Goal: Check status: Check status

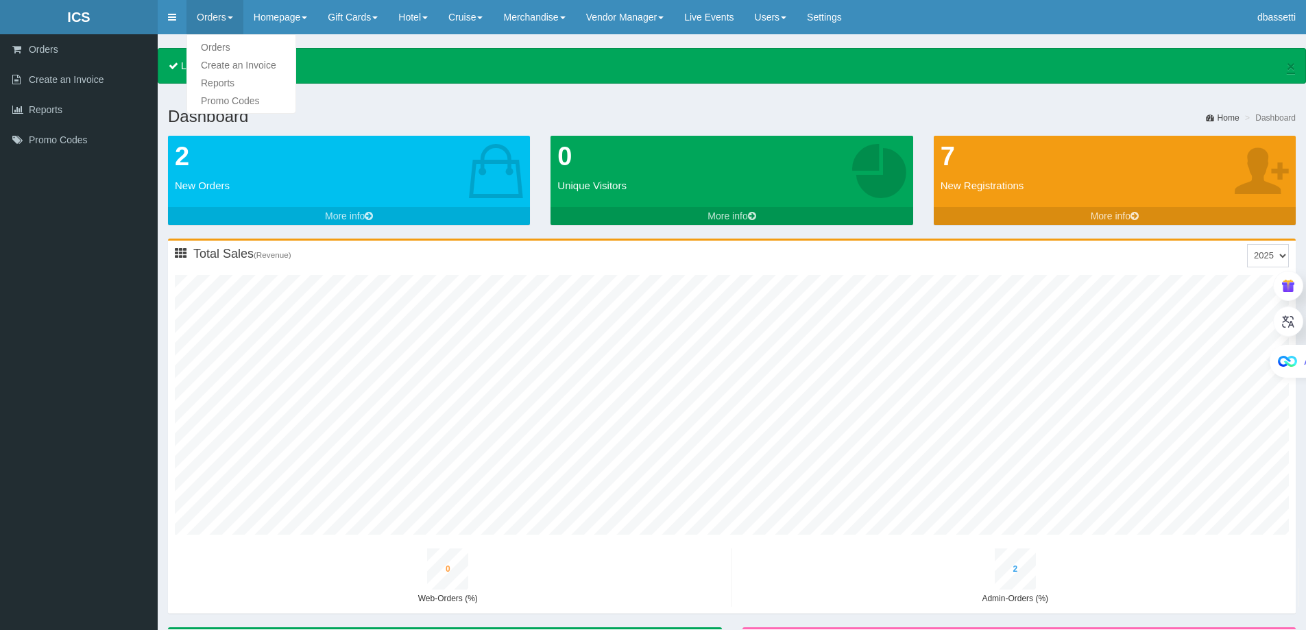
type input "0"
type input "3"
type input "0"
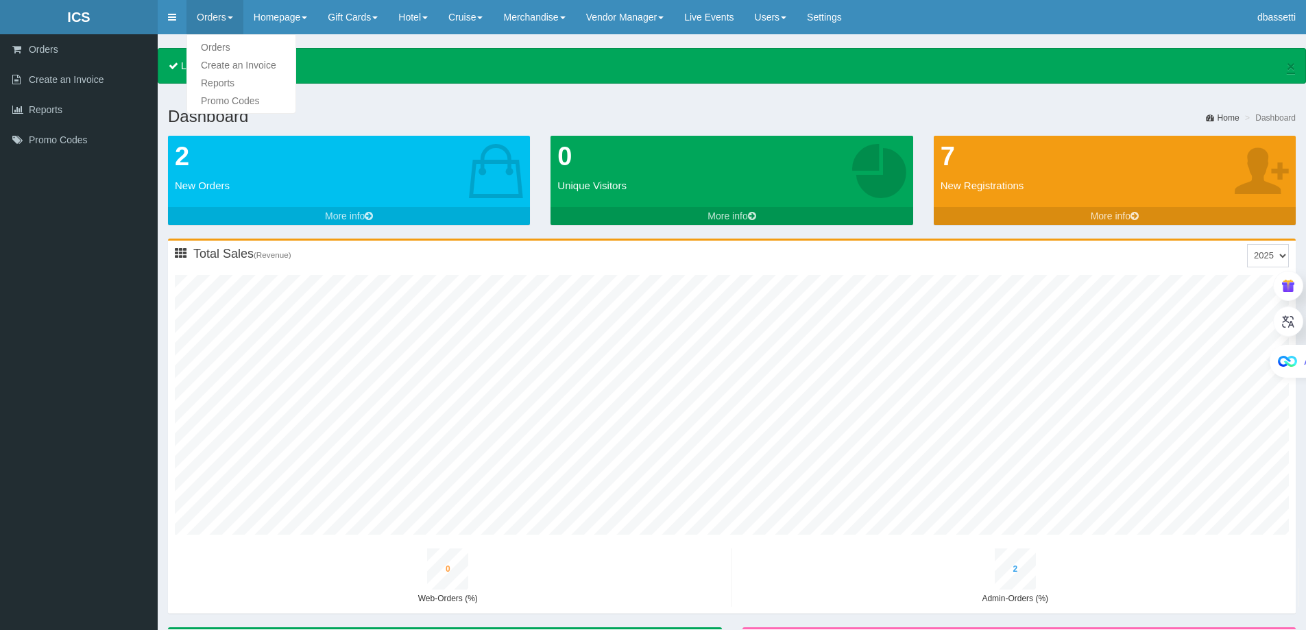
type input "1"
type input "0"
type input "4"
type input "0"
type input "1"
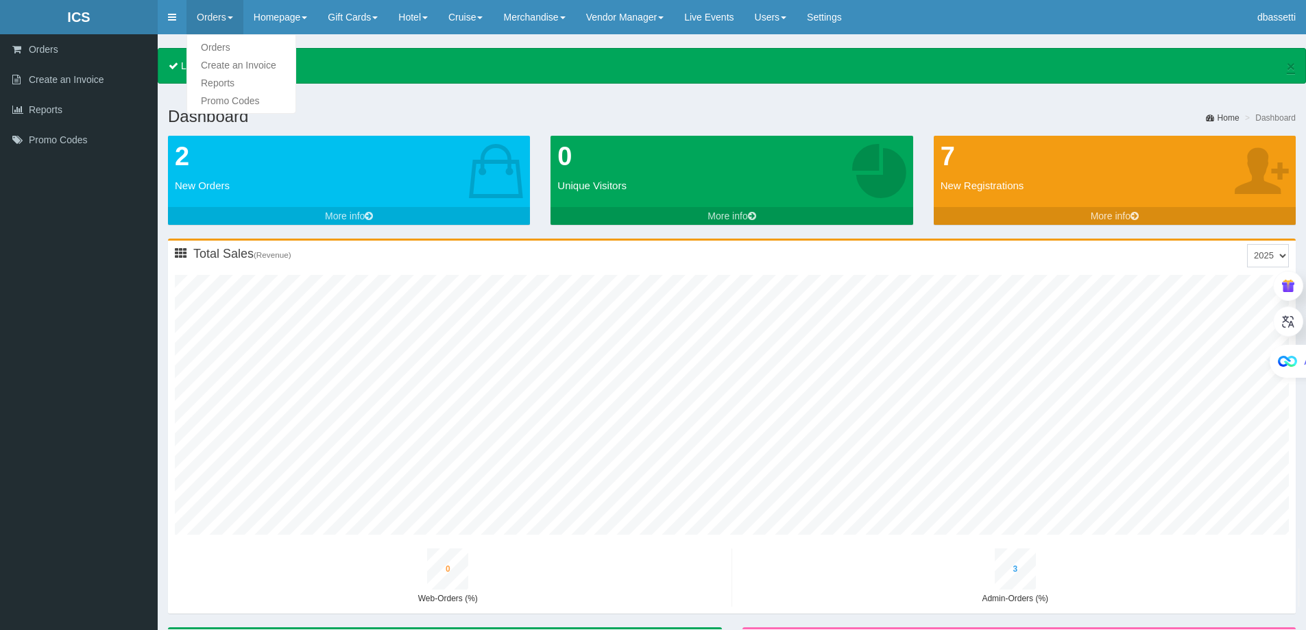
type input "0"
type input "2"
type input "0"
type input "5"
type input "0"
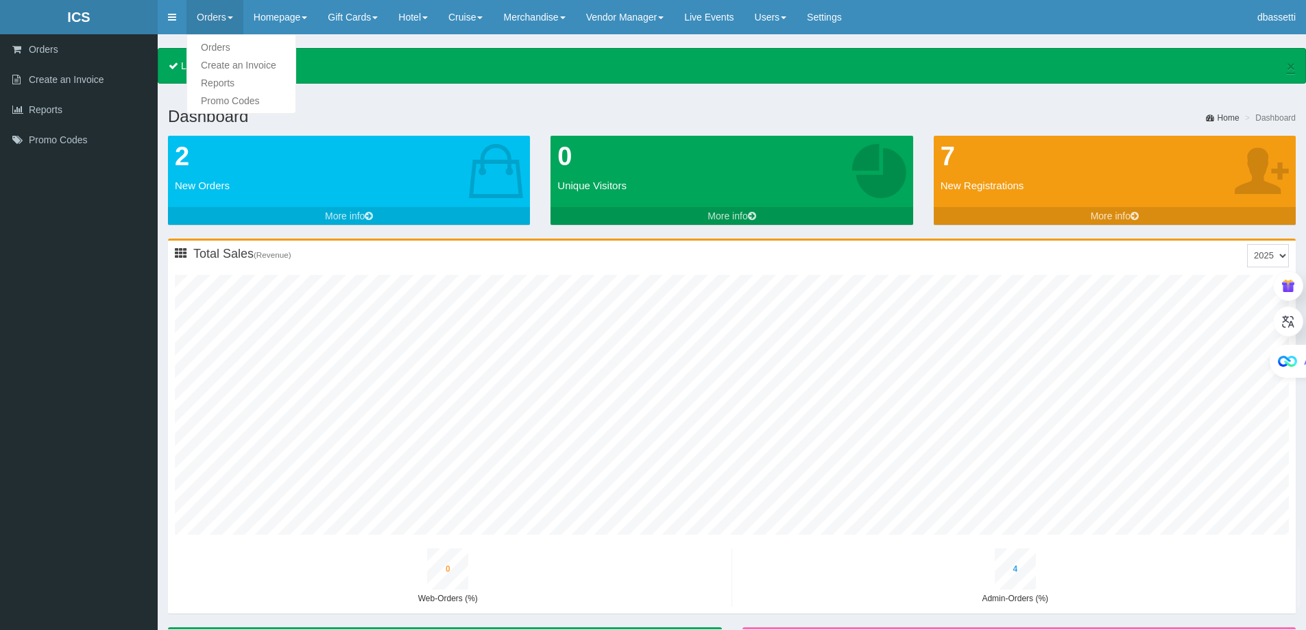
type input "1"
type input "0"
type input "2"
type input "0"
type input "6"
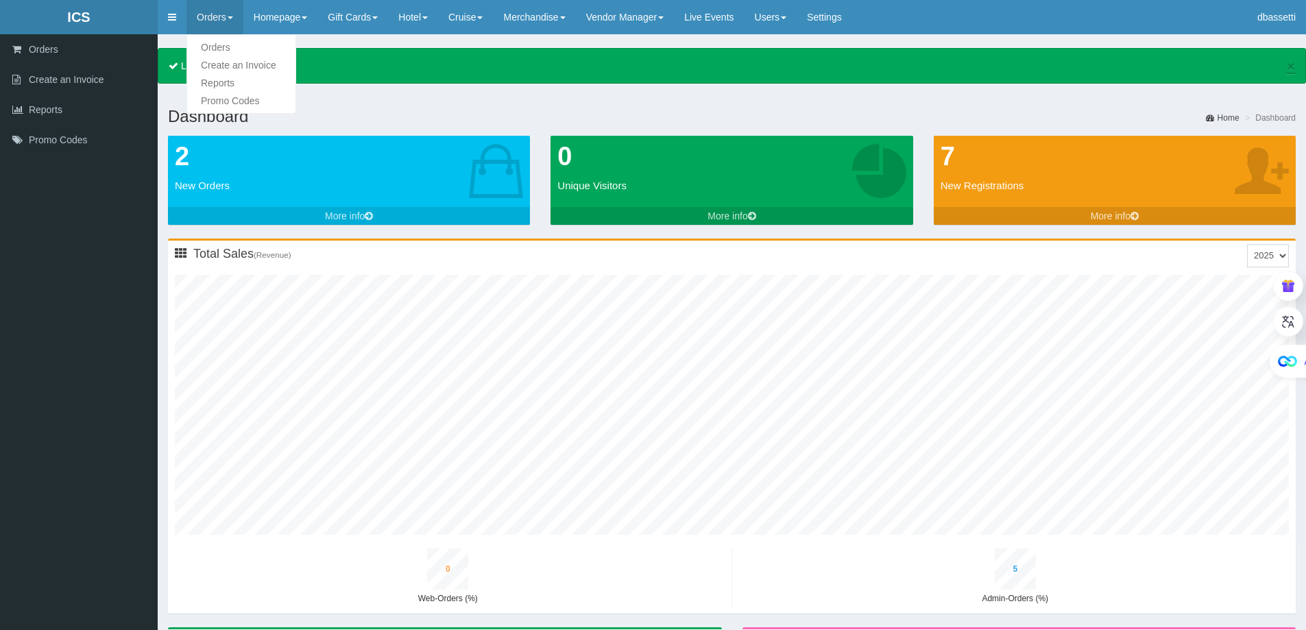
type input "0"
type input "2"
type input "0"
type input "3"
type input "0"
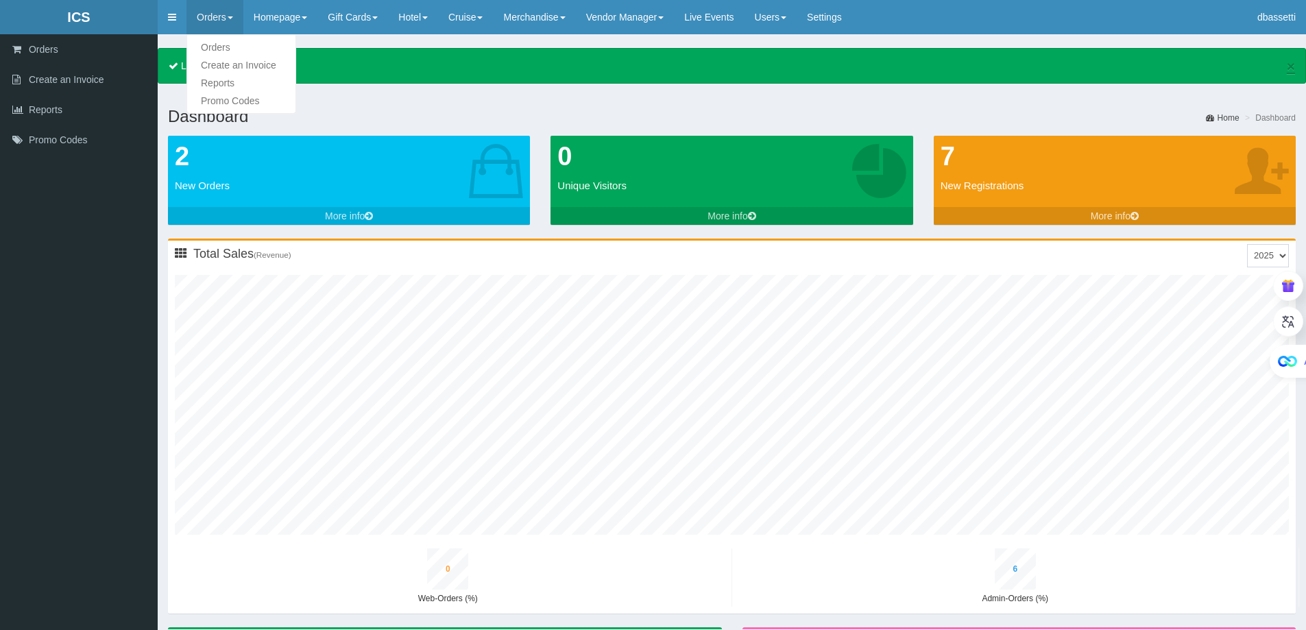
type input "8"
type input "0"
type input "2"
type input "0"
type input "4"
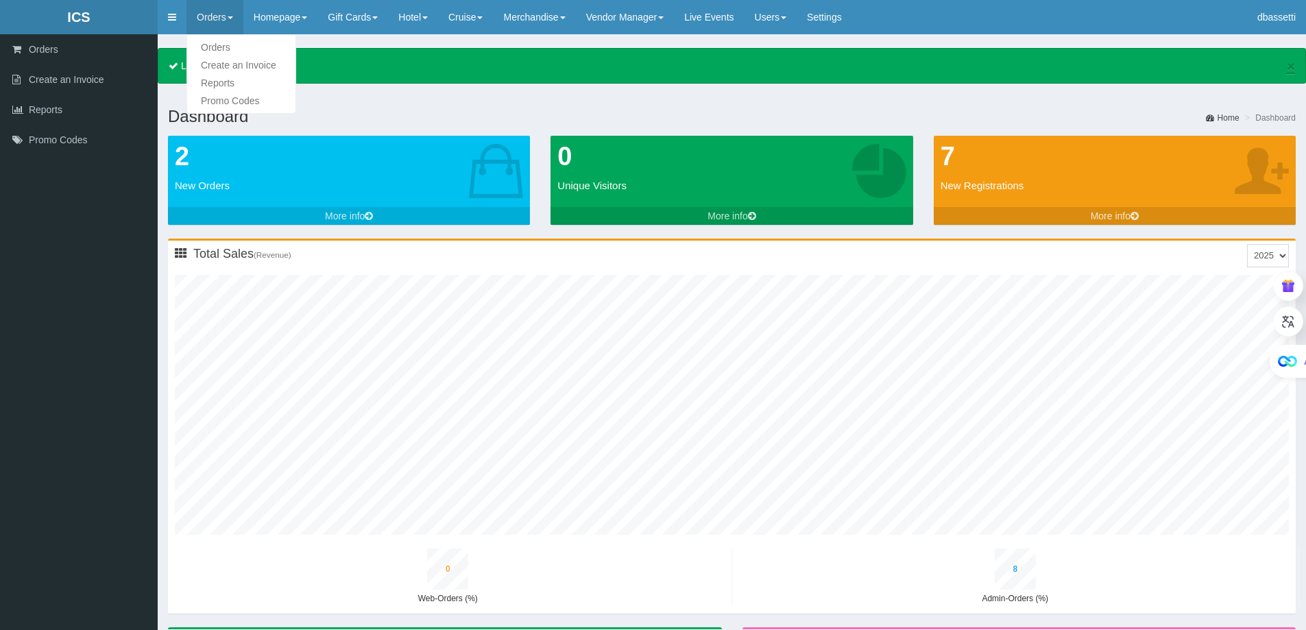
type input "0"
type input "9"
type input "1"
type input "3"
type input "0"
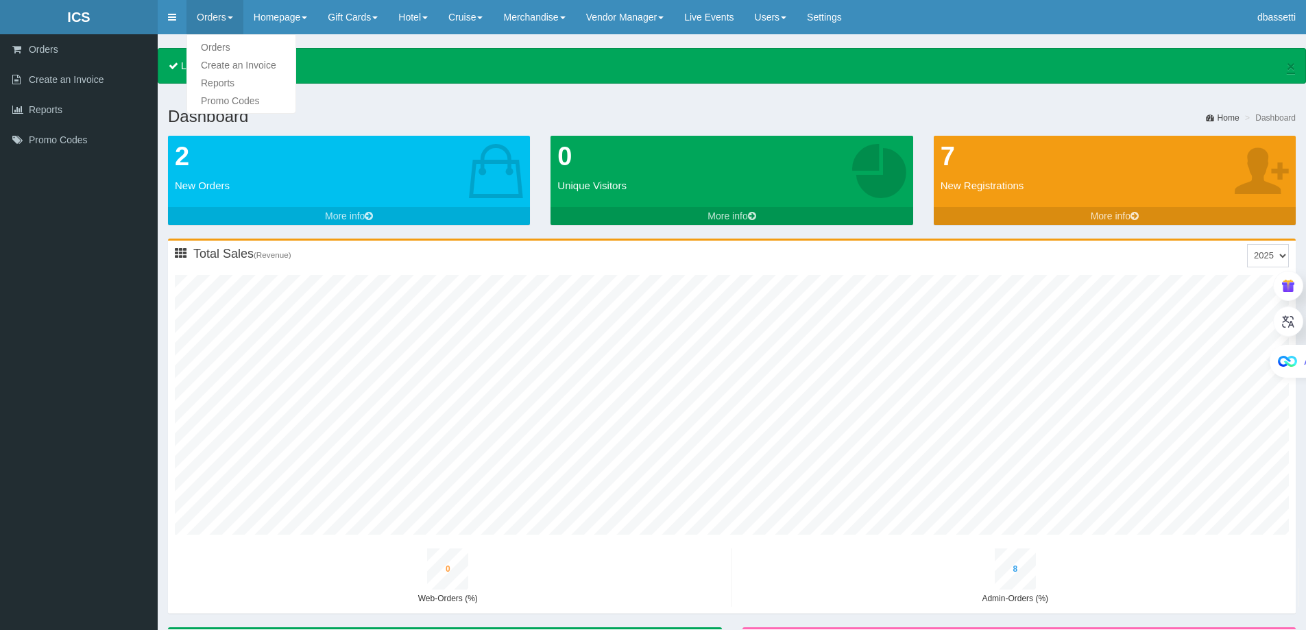
type input "5"
type input "0"
type input "10"
type input "1"
type input "4"
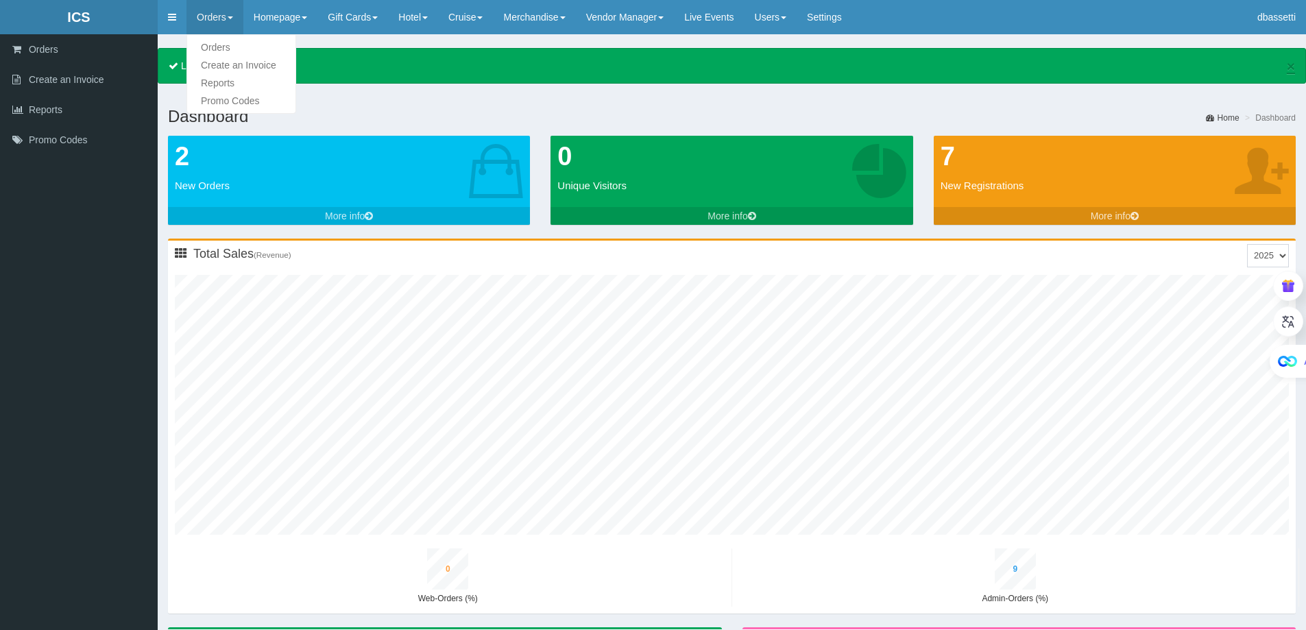
type input "0"
type input "6"
type input "0"
type input "12"
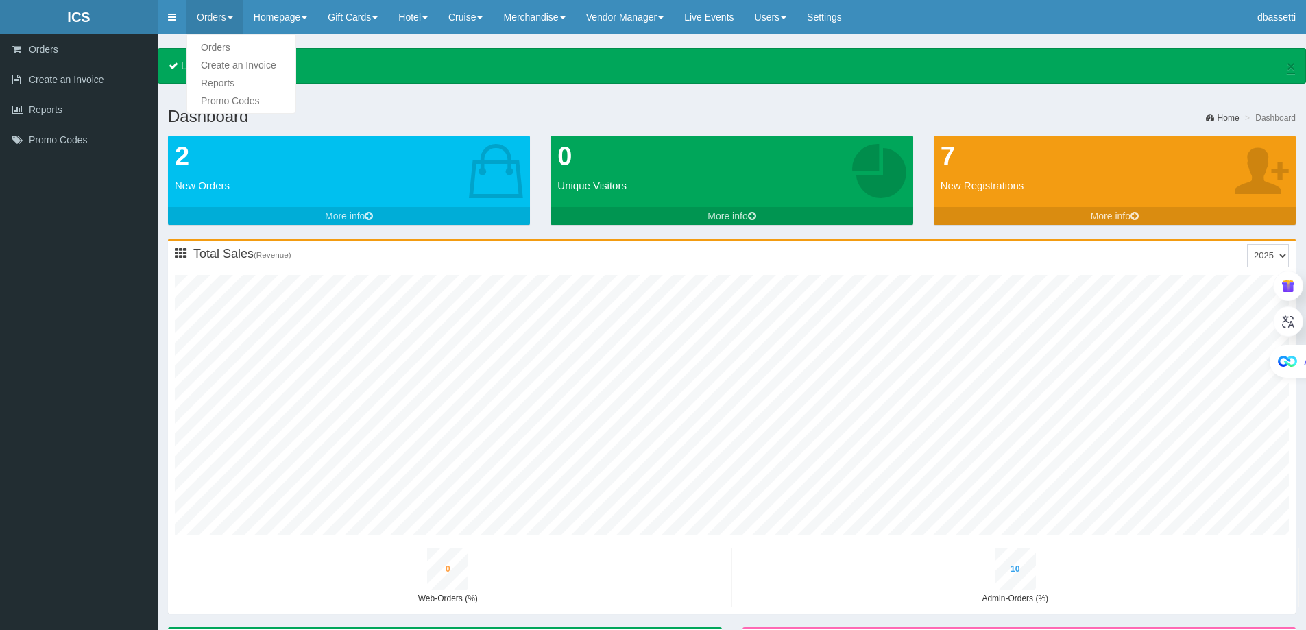
type input "1"
type input "5"
type input "0"
type input "8"
type input "1"
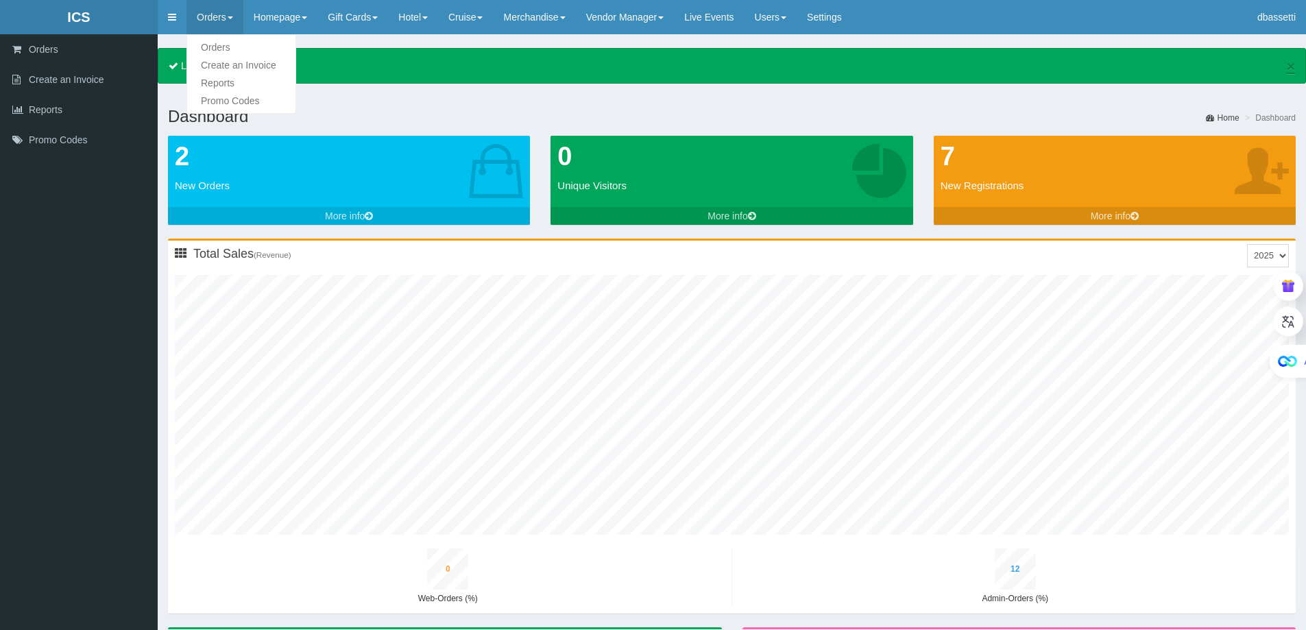
type input "14"
type input "1"
type input "6"
type input "0"
type input "9"
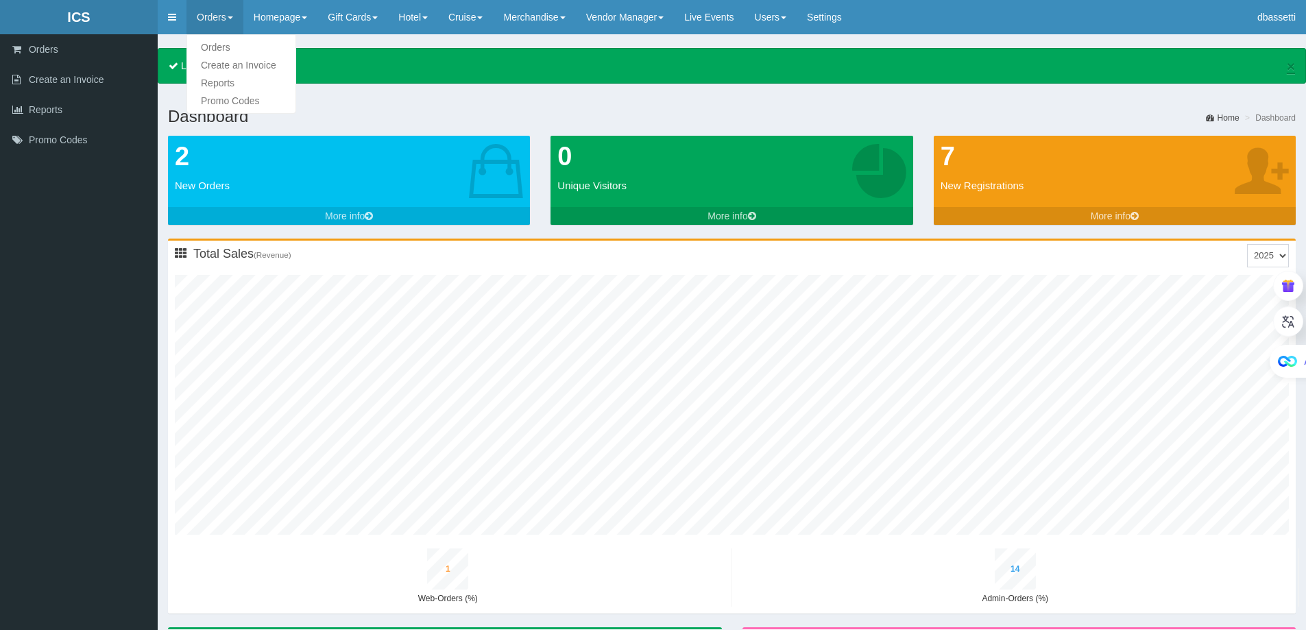
type input "1"
type input "16"
type input "1"
type input "7"
type input "0"
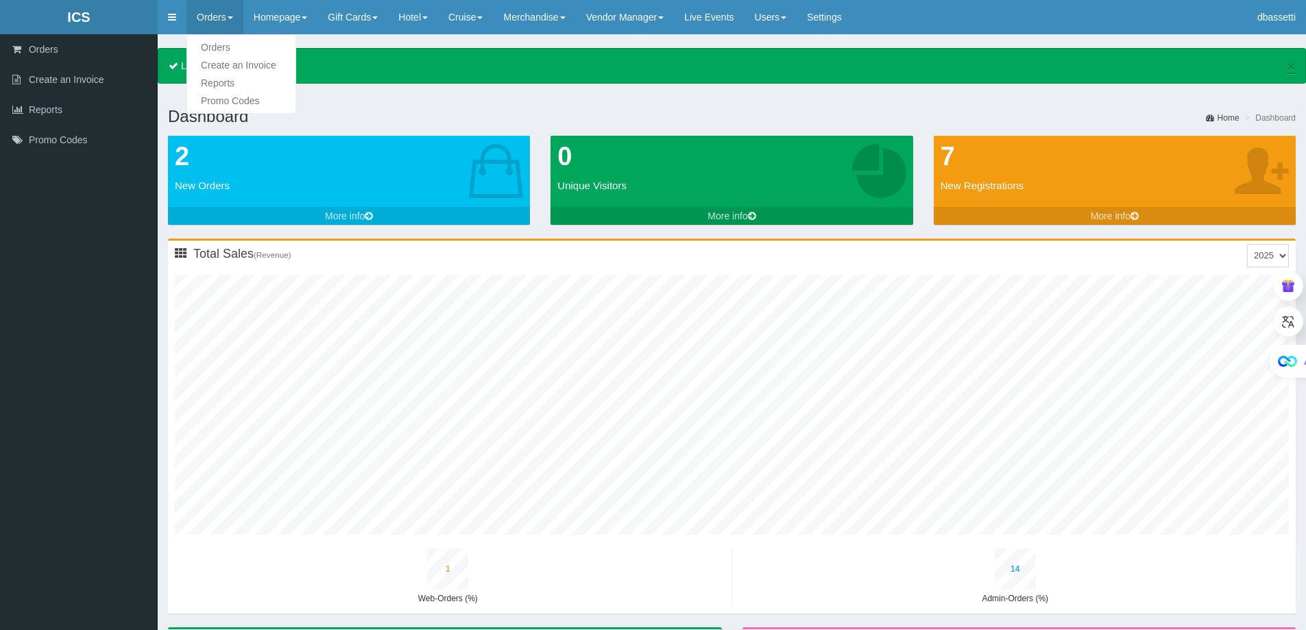
type input "11"
type input "1"
type input "17"
type input "2"
type input "9"
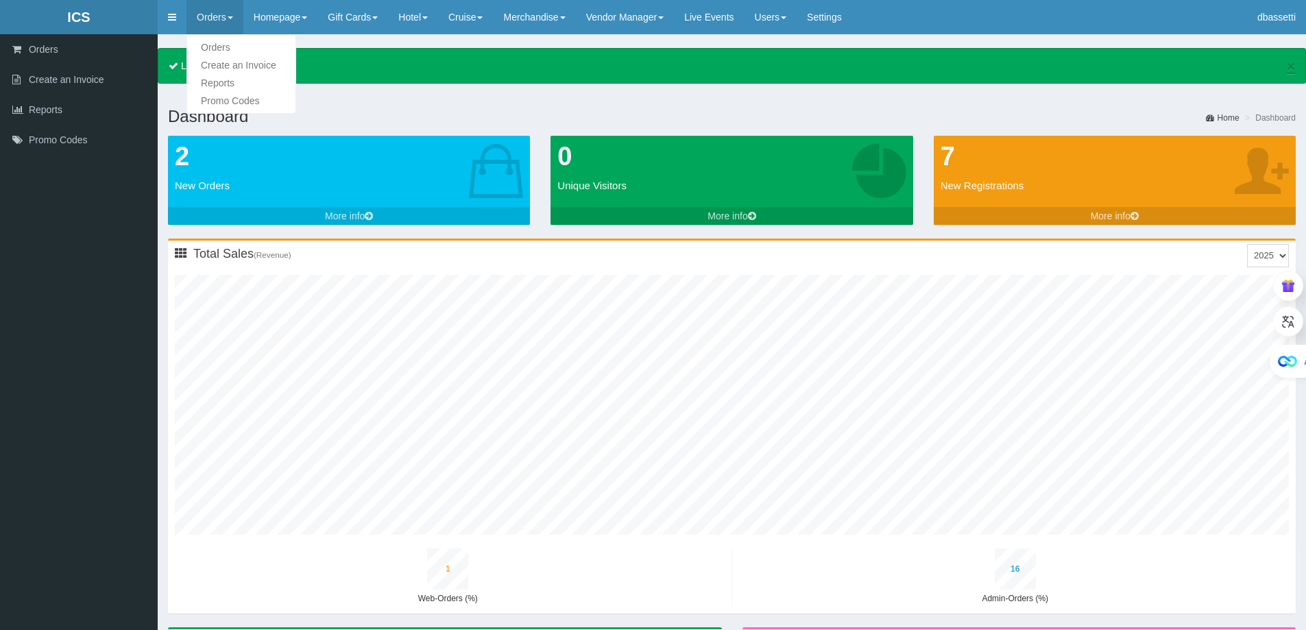
type input "0"
type input "12"
type input "1"
type input "20"
type input "2"
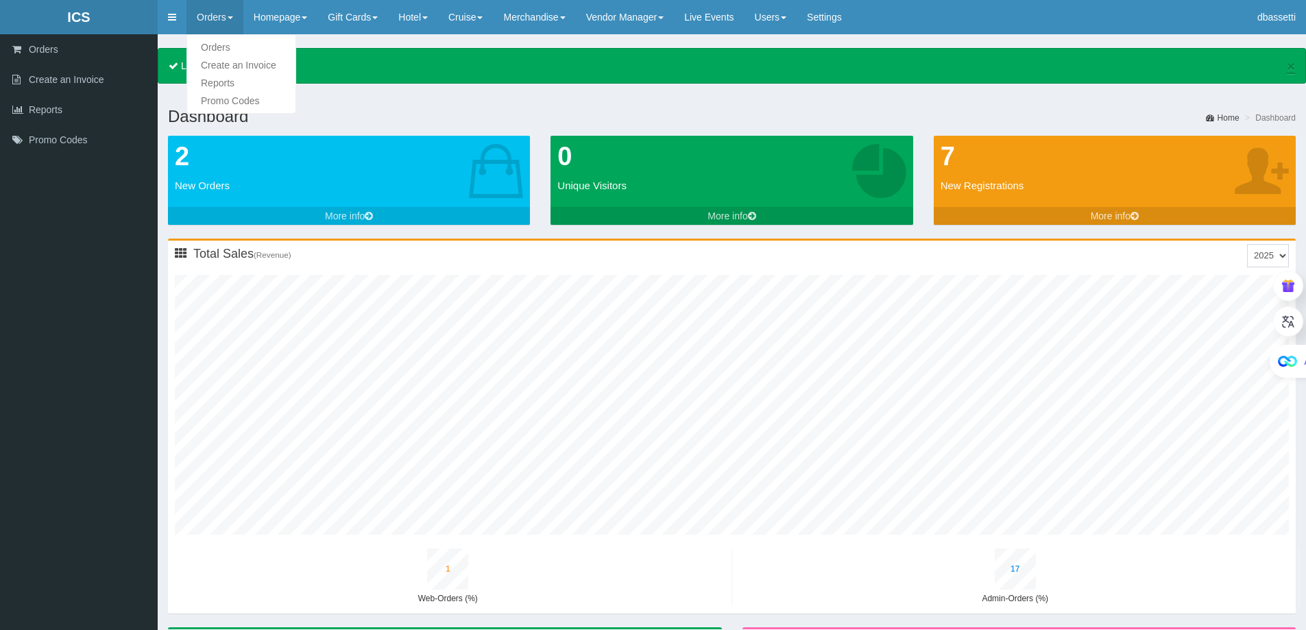
type input "10"
type input "0"
type input "14"
type input "1"
type input "22"
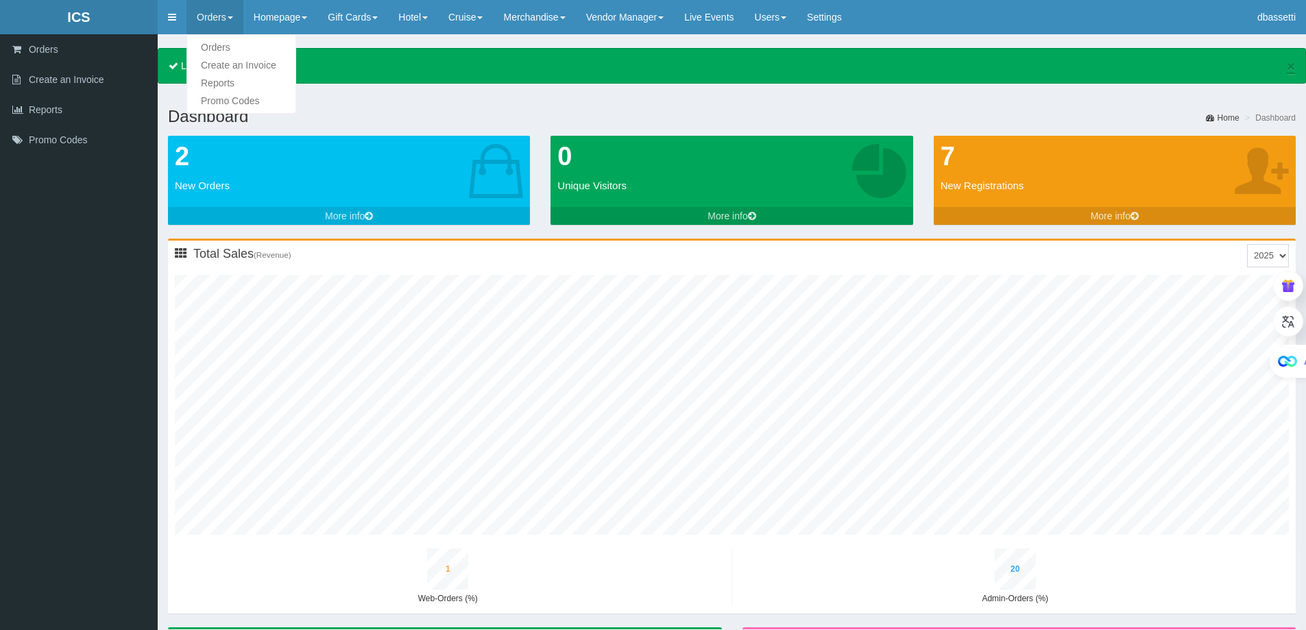
type input "2"
type input "11"
type input "0"
type input "16"
type input "1"
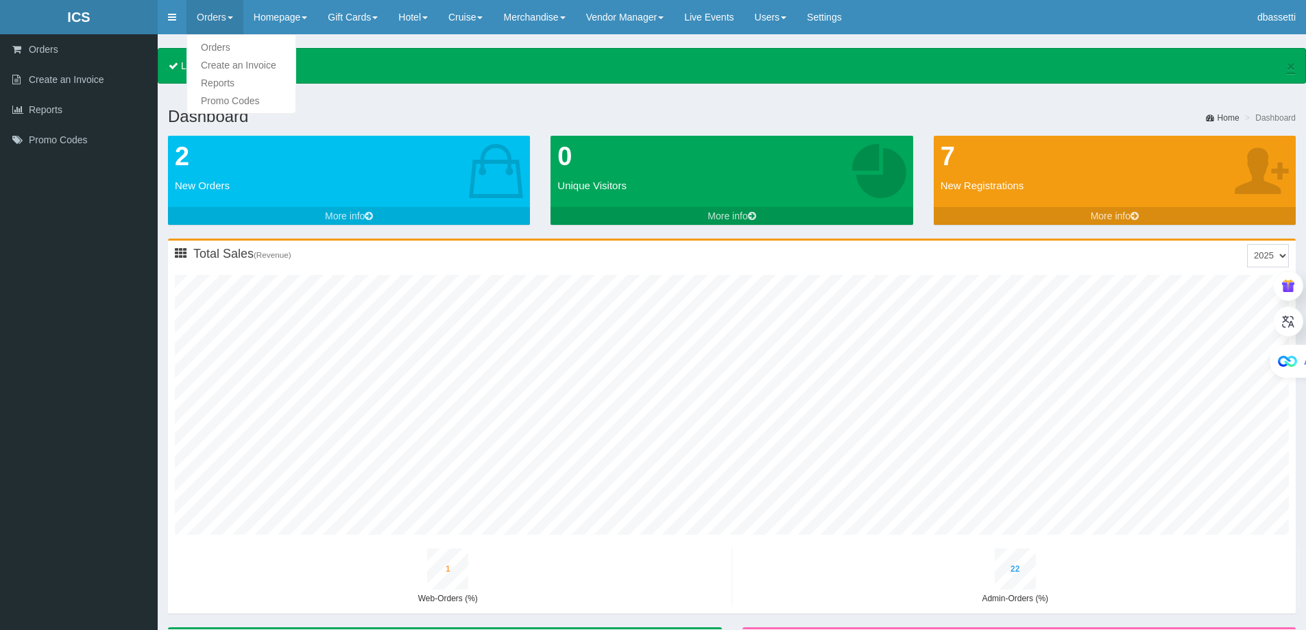
type input "24"
type input "2"
type input "13"
type input "0"
type input "18"
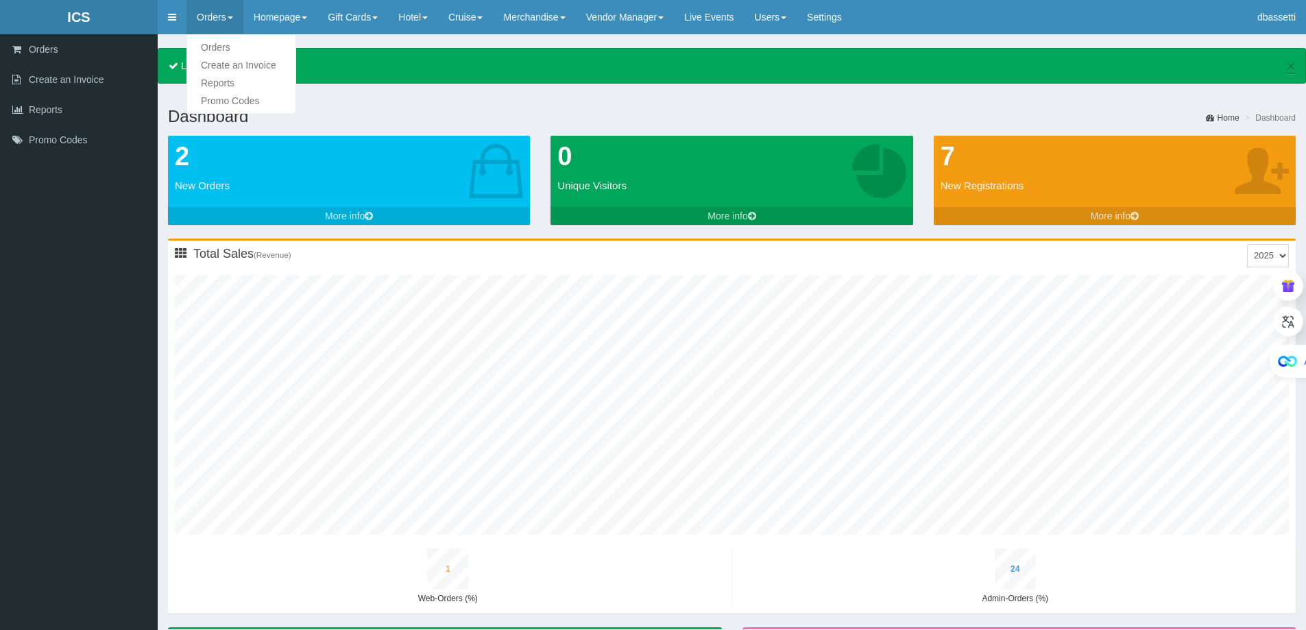
type input "1"
type input "26"
type input "3"
type input "14"
type input "0"
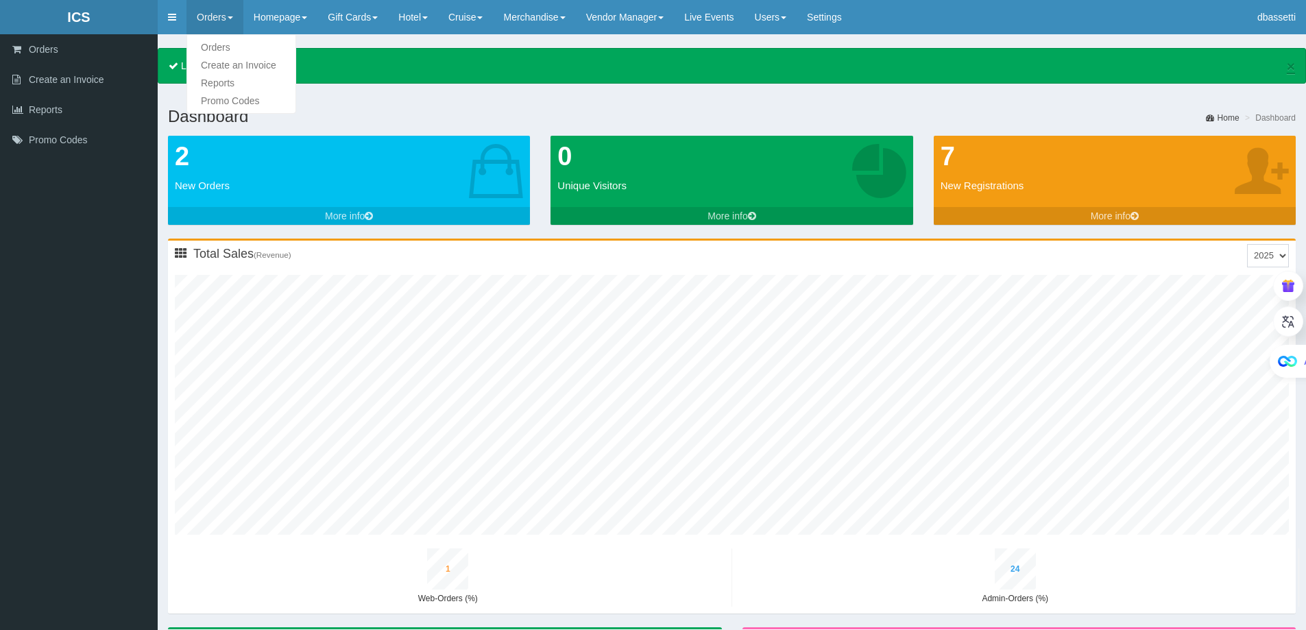
type input "20"
type input "1"
type input "28"
type input "3"
type input "16"
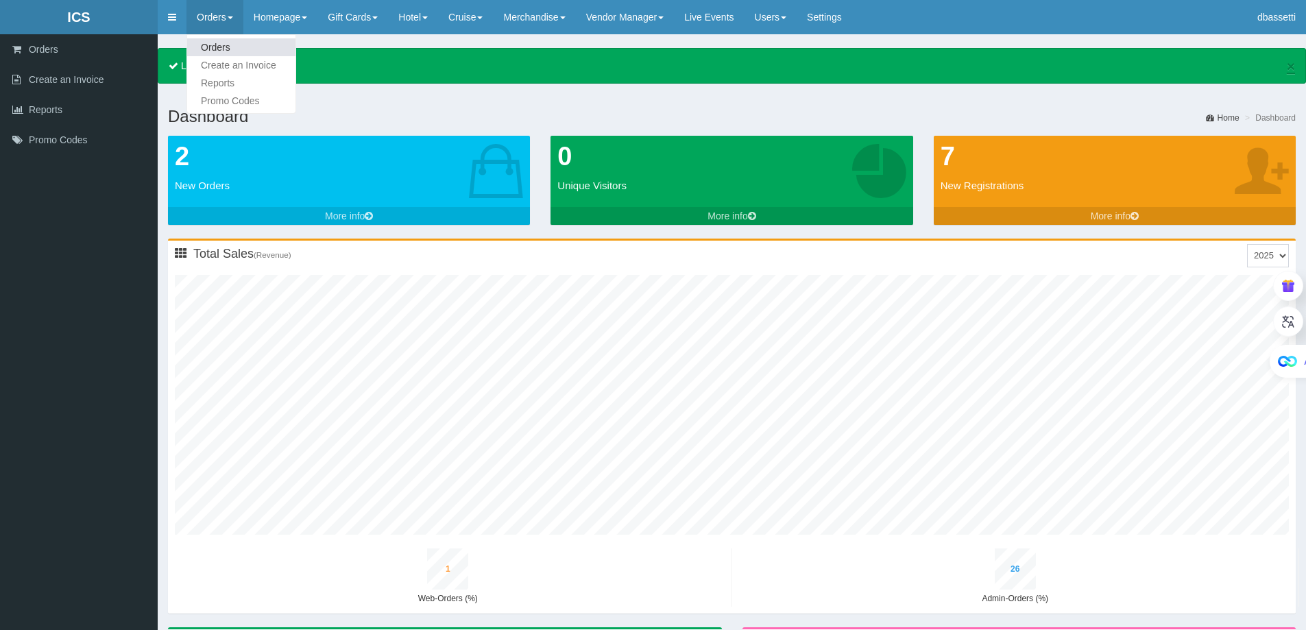
type input "0"
type input "22"
type input "1"
type input "30"
type input "3"
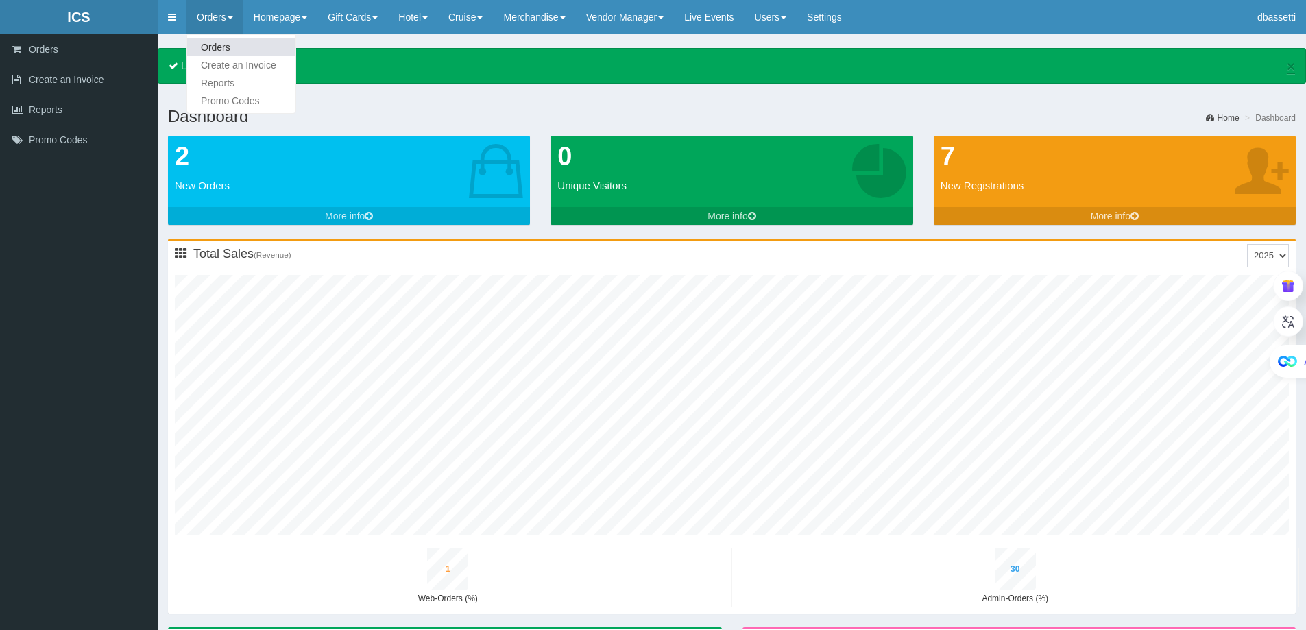
type input "18"
type input "1"
type input "24"
type input "1"
type input "33"
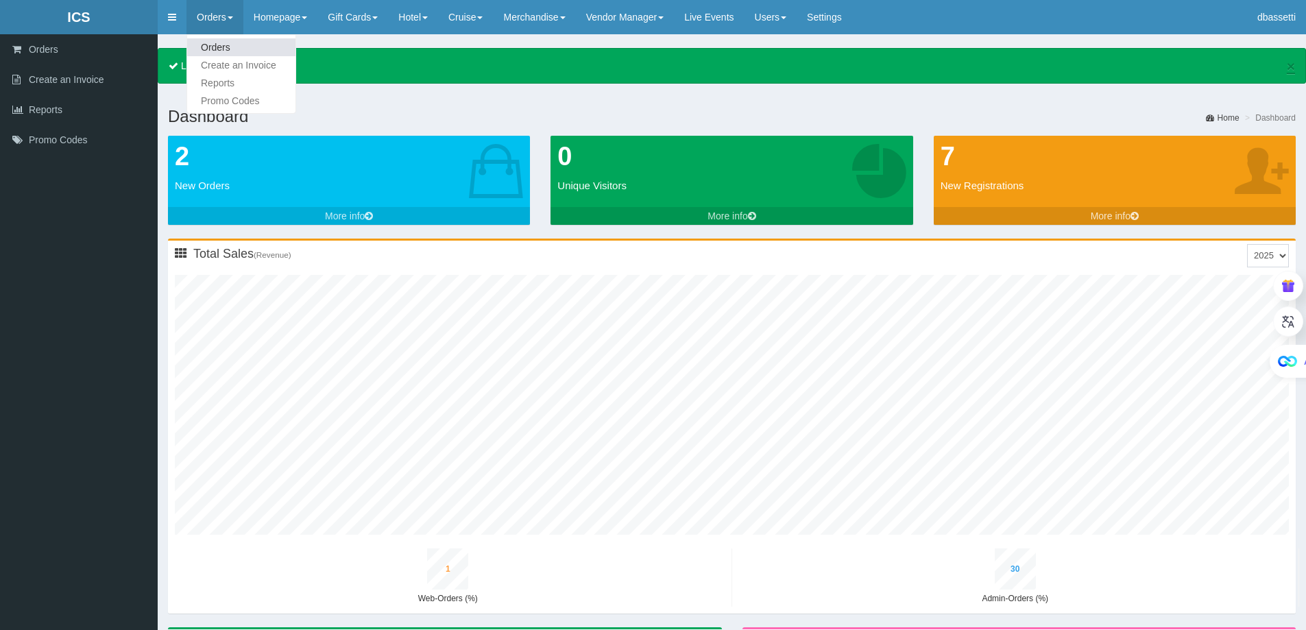
type input "4"
type input "20"
type input "1"
type input "26"
type input "1"
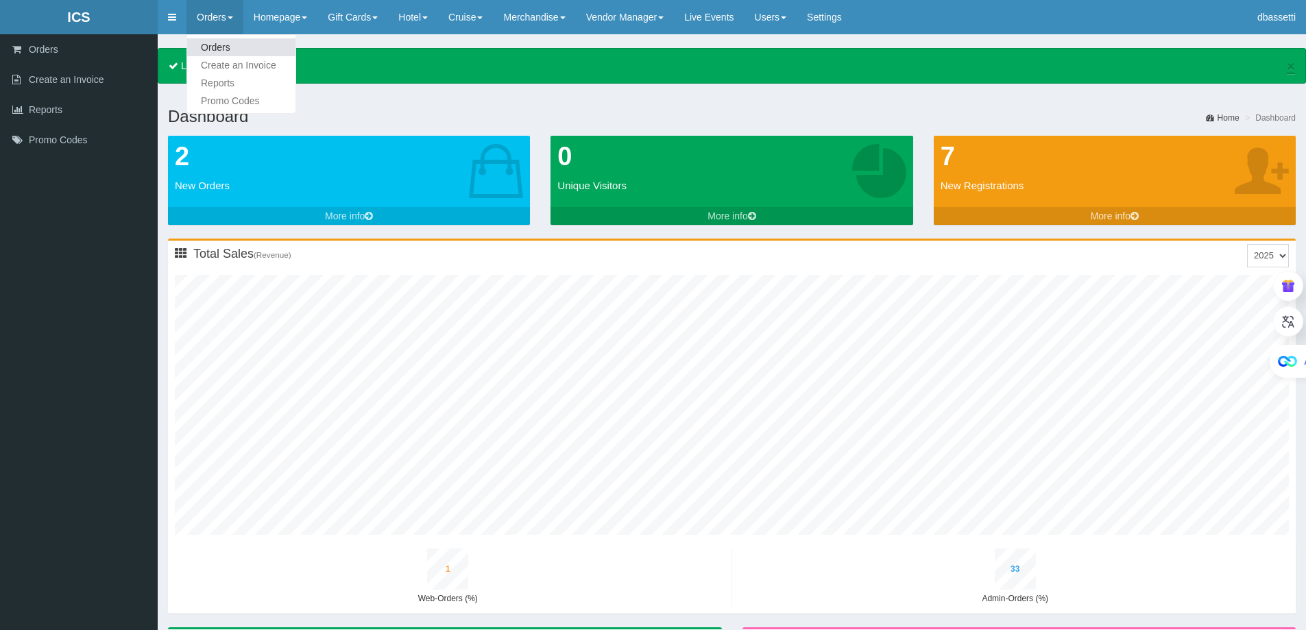
type input "35"
type input "4"
type input "22"
type input "1"
type input "29"
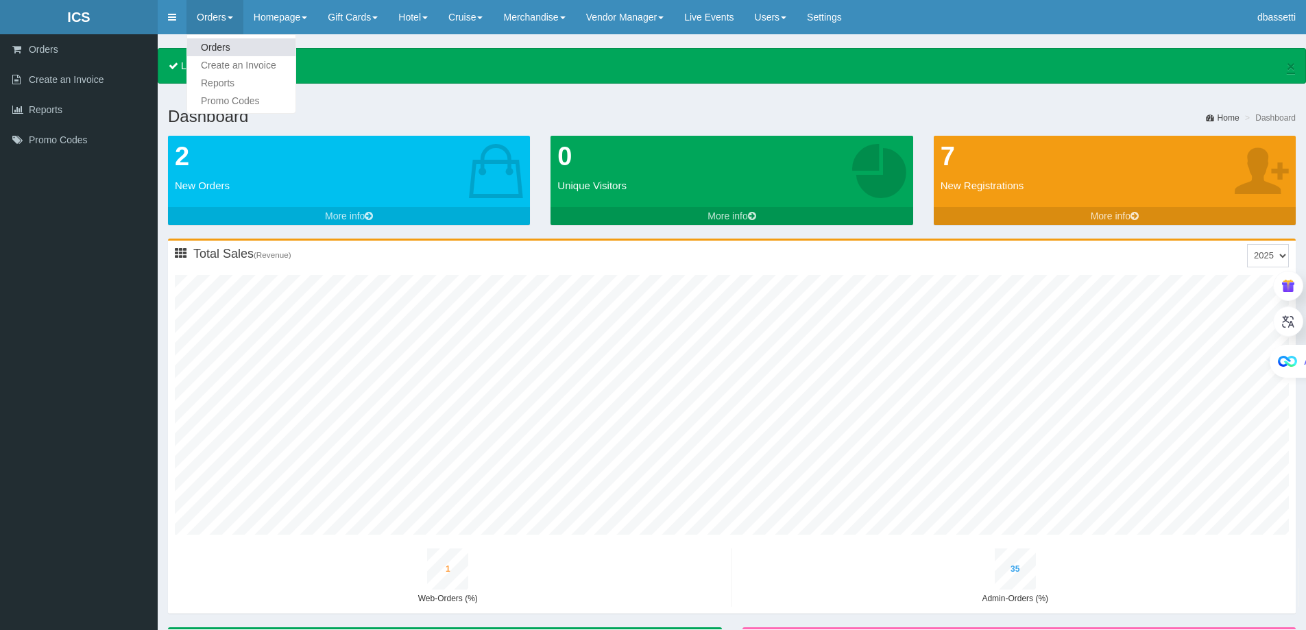
type input "1"
type input "38"
type input "4"
type input "24"
type input "1"
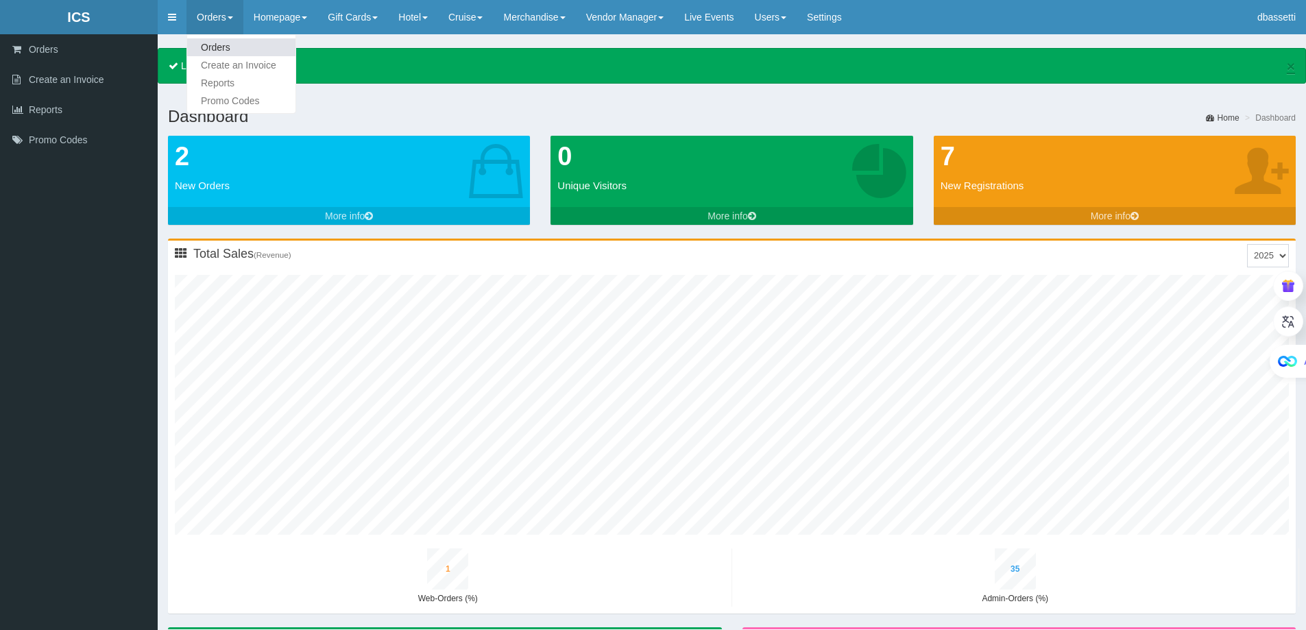
type input "31"
type input "1"
type input "40"
type input "5"
type input "26"
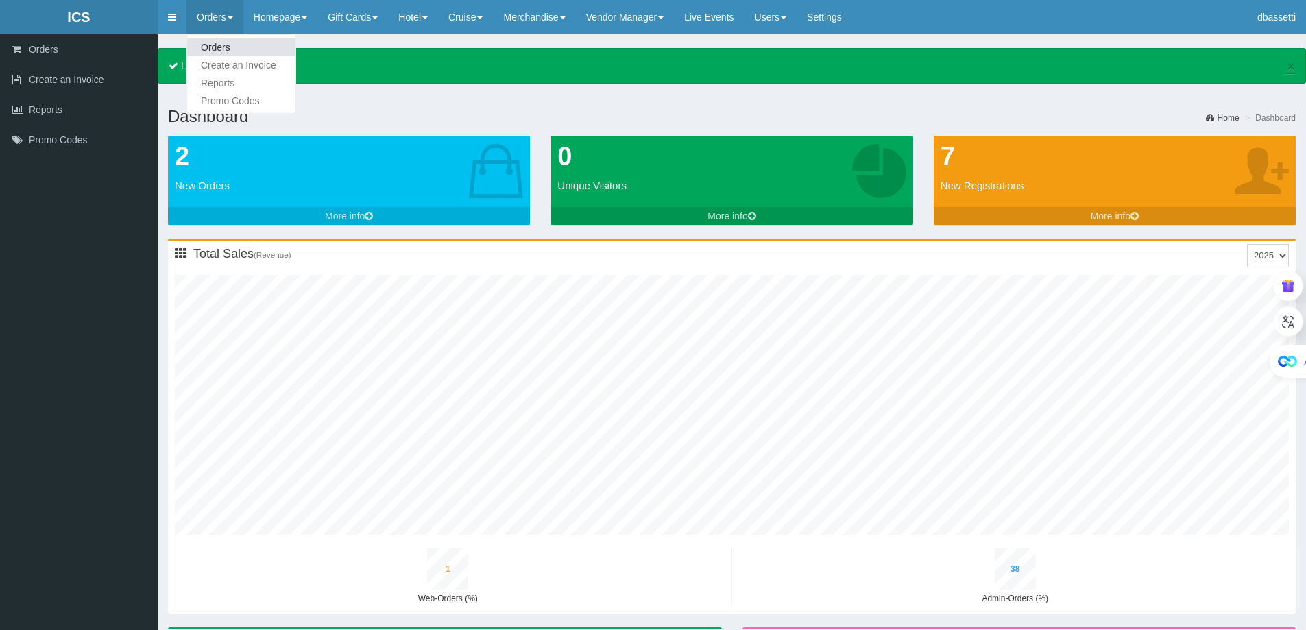
type input "1"
type input "34"
type input "2"
type input "43"
type input "5"
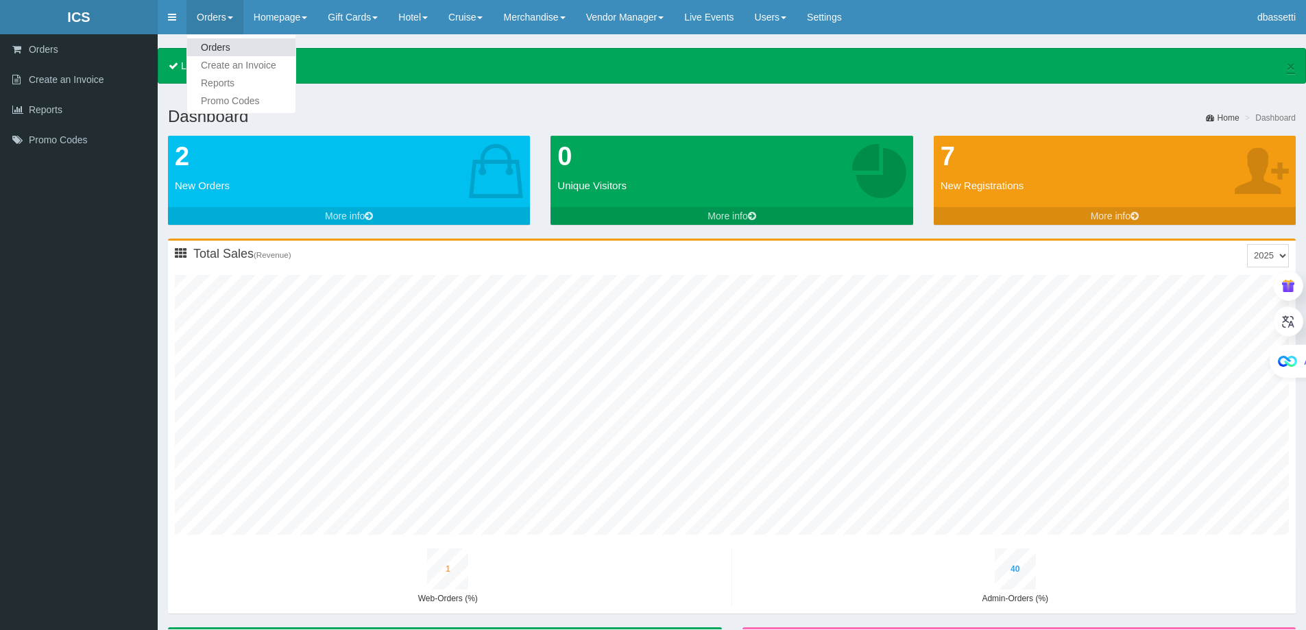
type input "28"
type input "1"
type input "36"
type input "2"
type input "45"
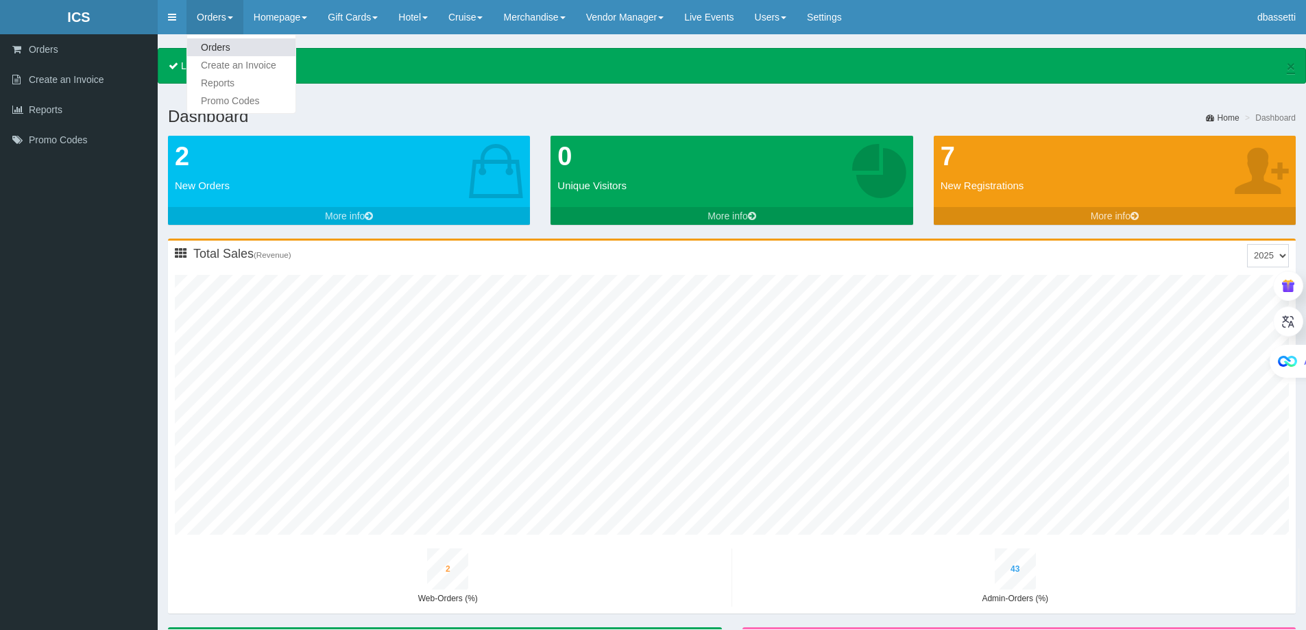
type input "6"
type input "30"
type input "1"
type input "39"
type input "2"
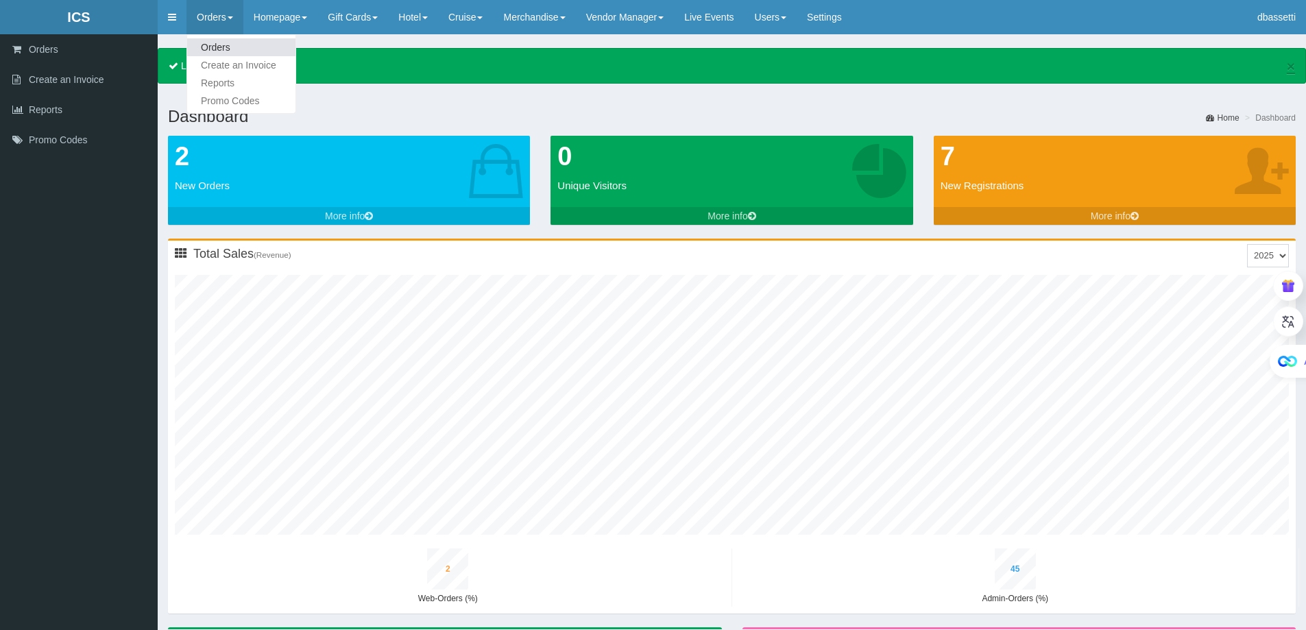
type input "48"
type input "6"
type input "32"
type input "1"
type input "41"
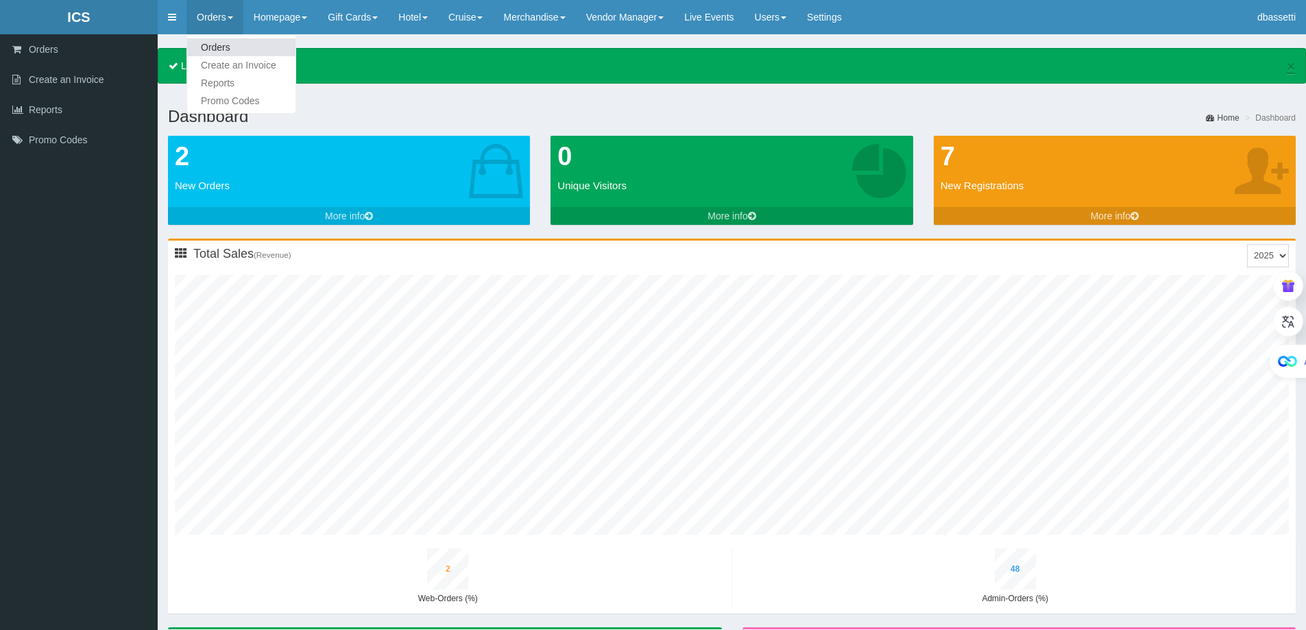
type input "2"
type input "50"
type input "6"
type input "34"
type input "1"
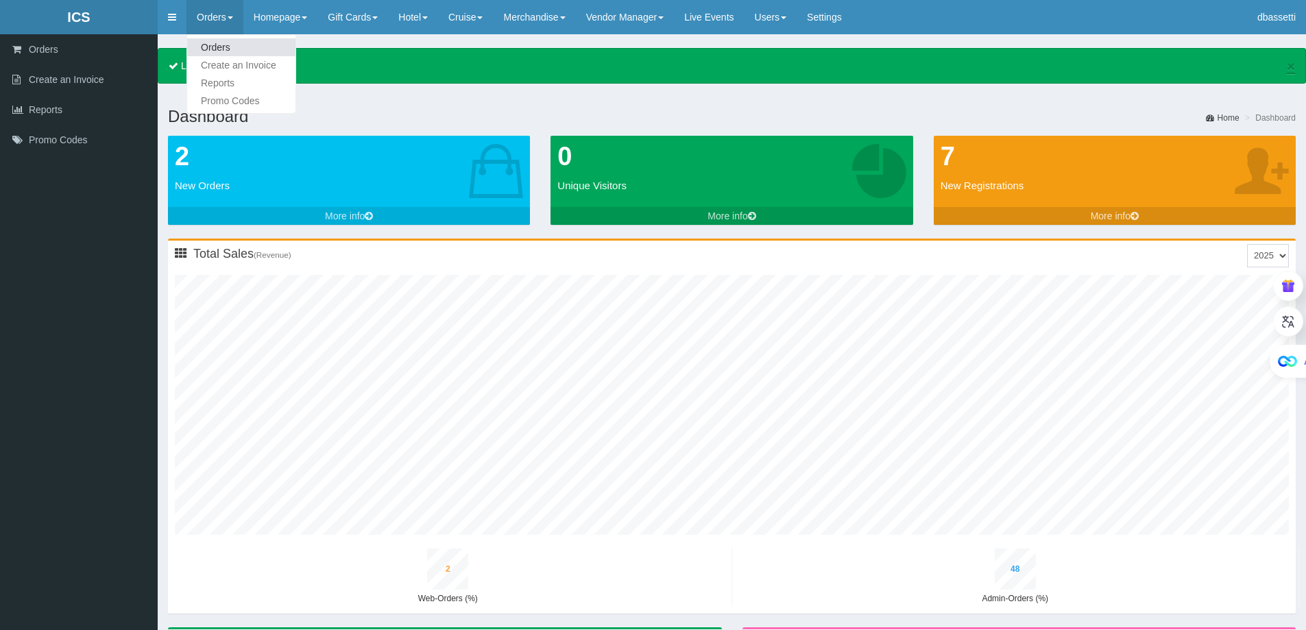
type input "44"
type input "2"
type input "53"
type input "7"
type input "36"
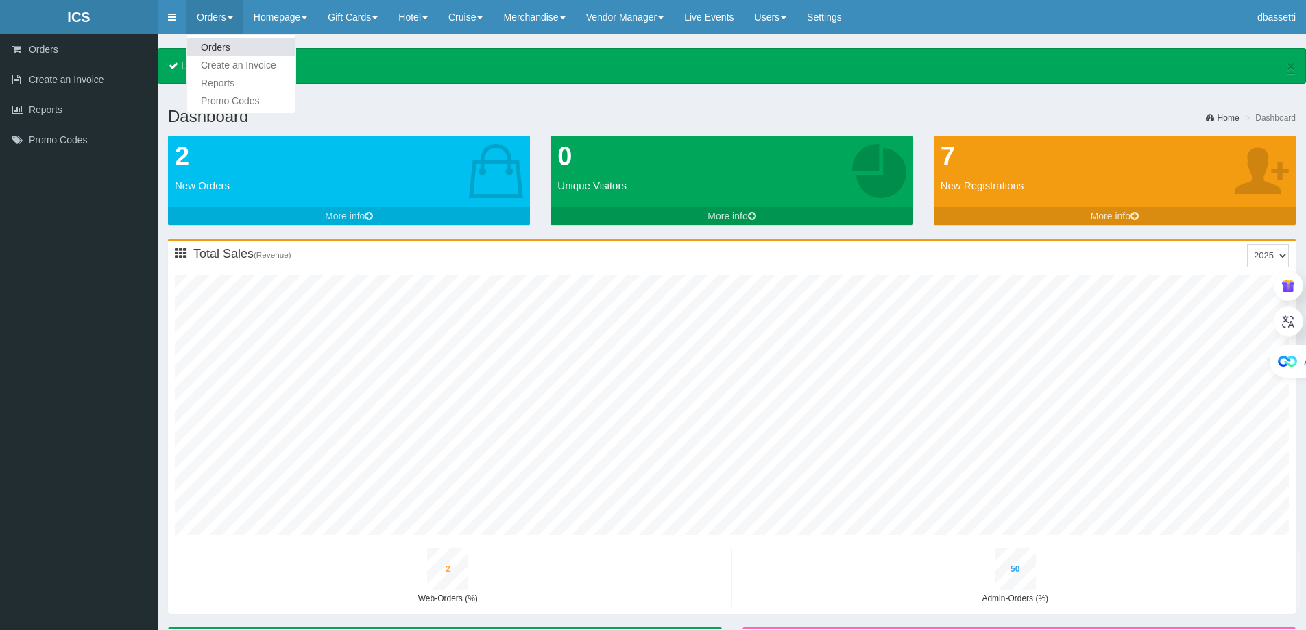
type input "1"
type input "46"
type input "2"
type input "55"
type input "7"
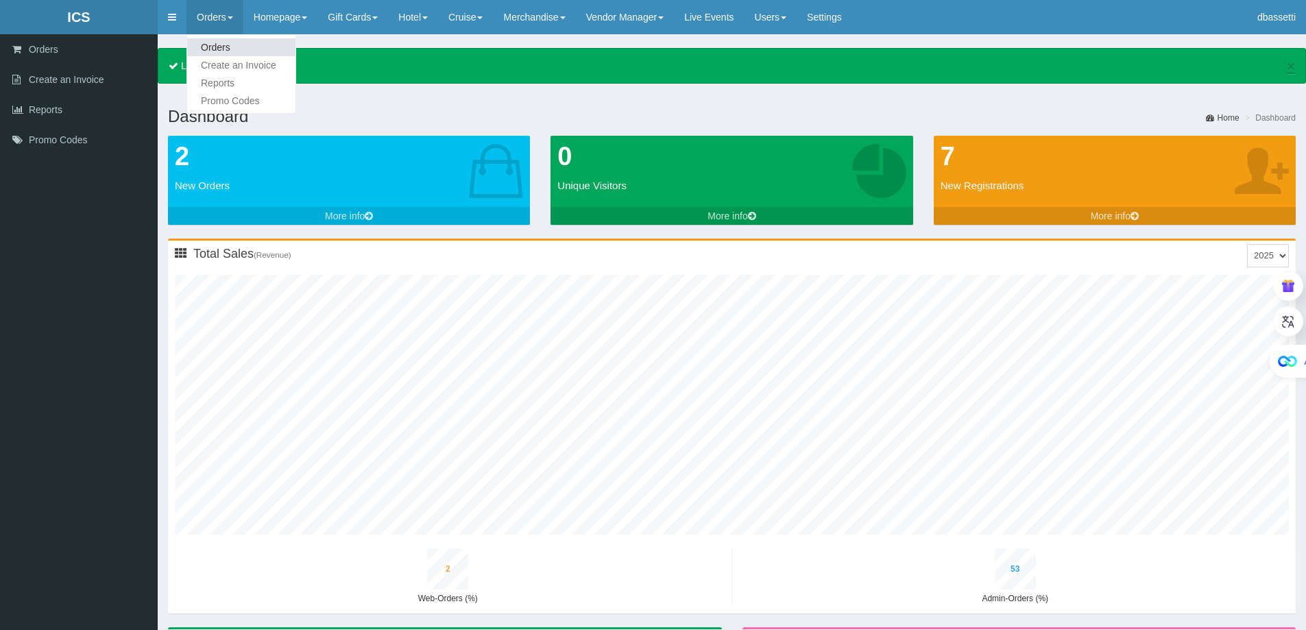
type input "39"
type input "1"
type input "49"
type input "2"
type input "58"
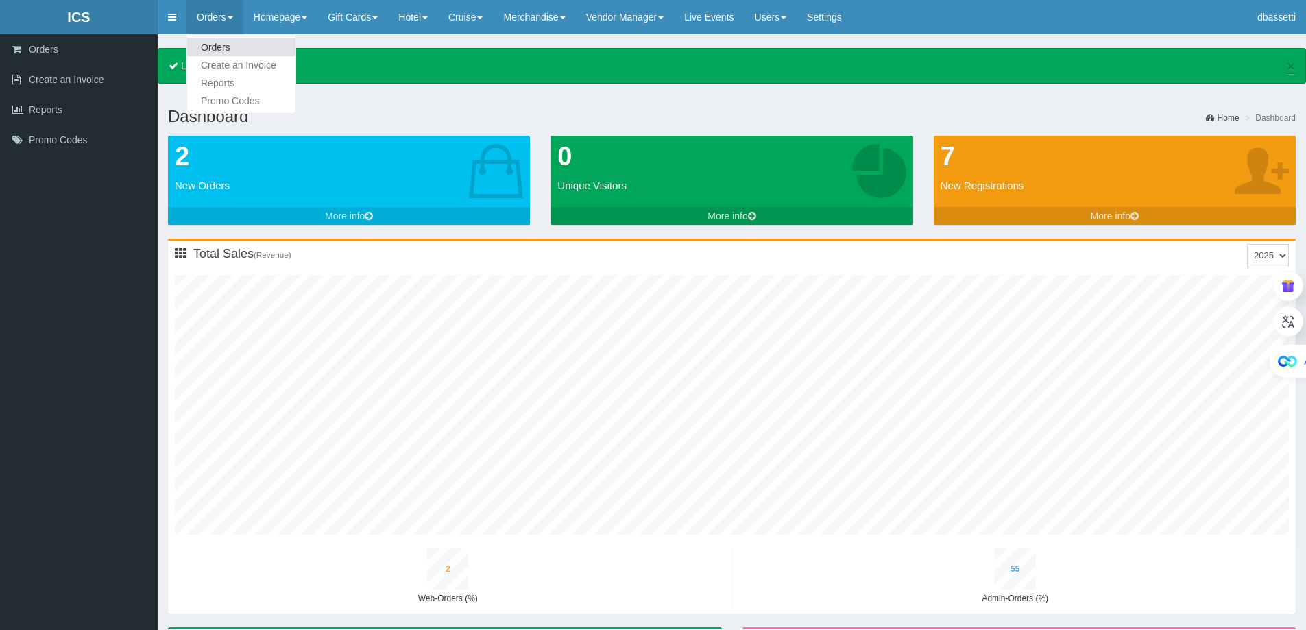
type input "8"
type input "41"
type input "1"
type input "51"
type input "2"
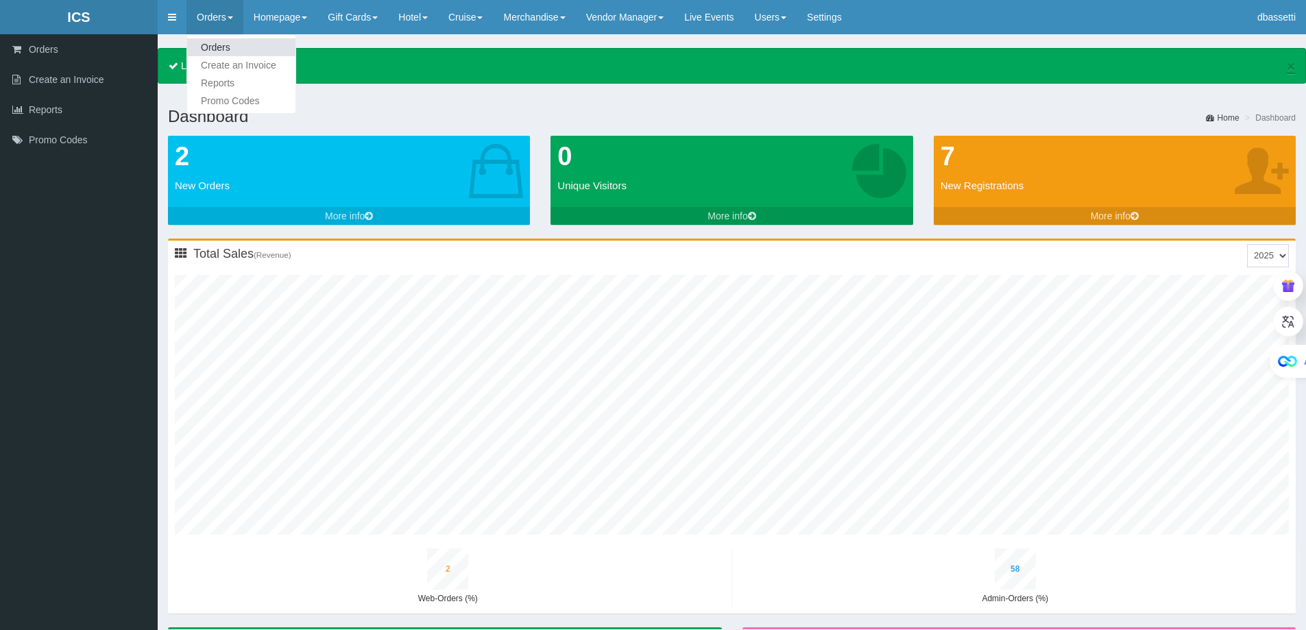
type input "60"
type input "8"
type input "43"
type input "1"
type input "54"
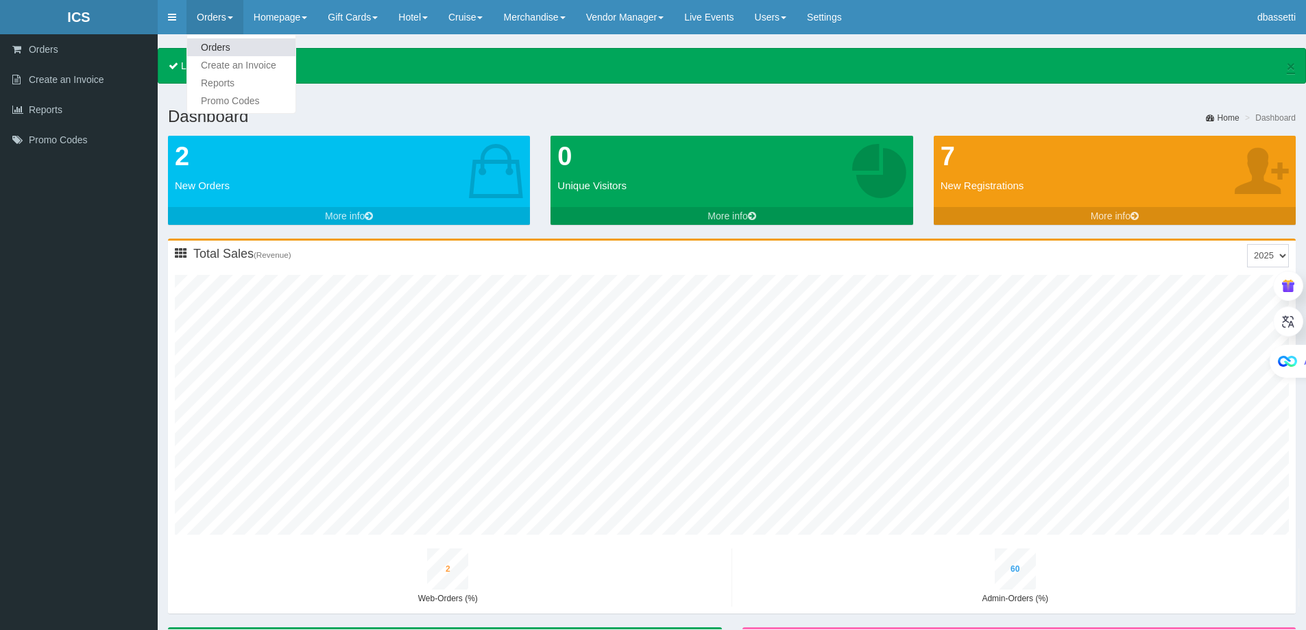
type input "2"
type input "65"
type input "9"
type input "47"
type input "1"
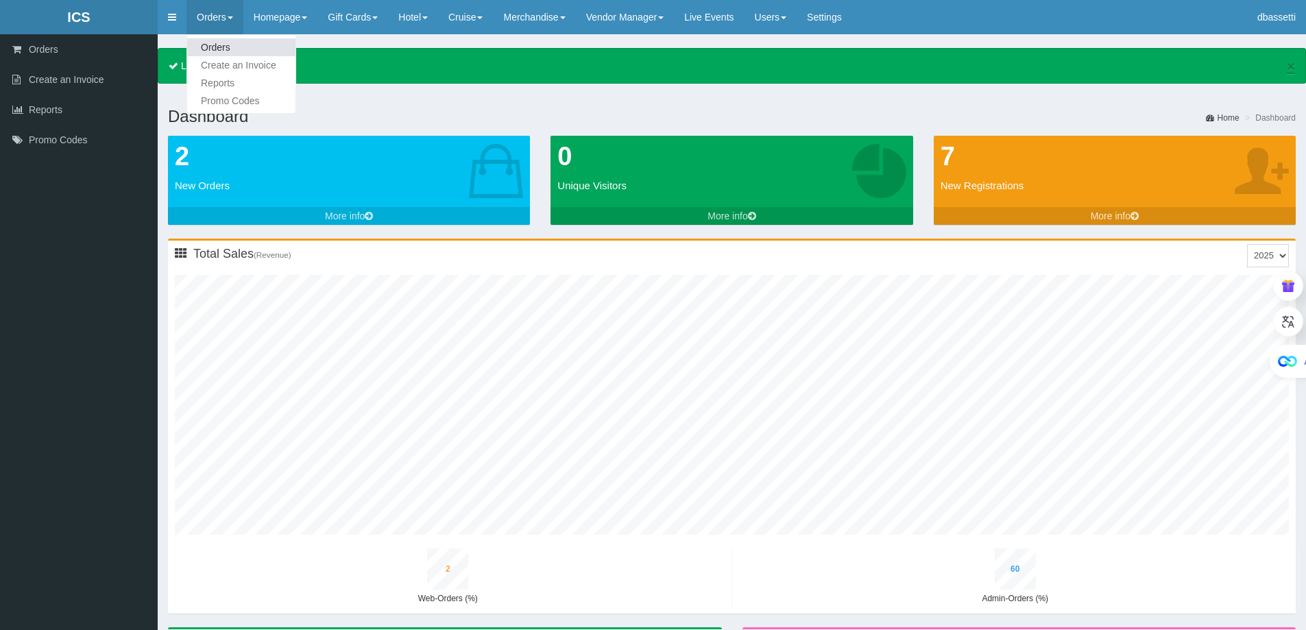
type input "59"
type input "2"
type input "67"
type input "9"
type input "49"
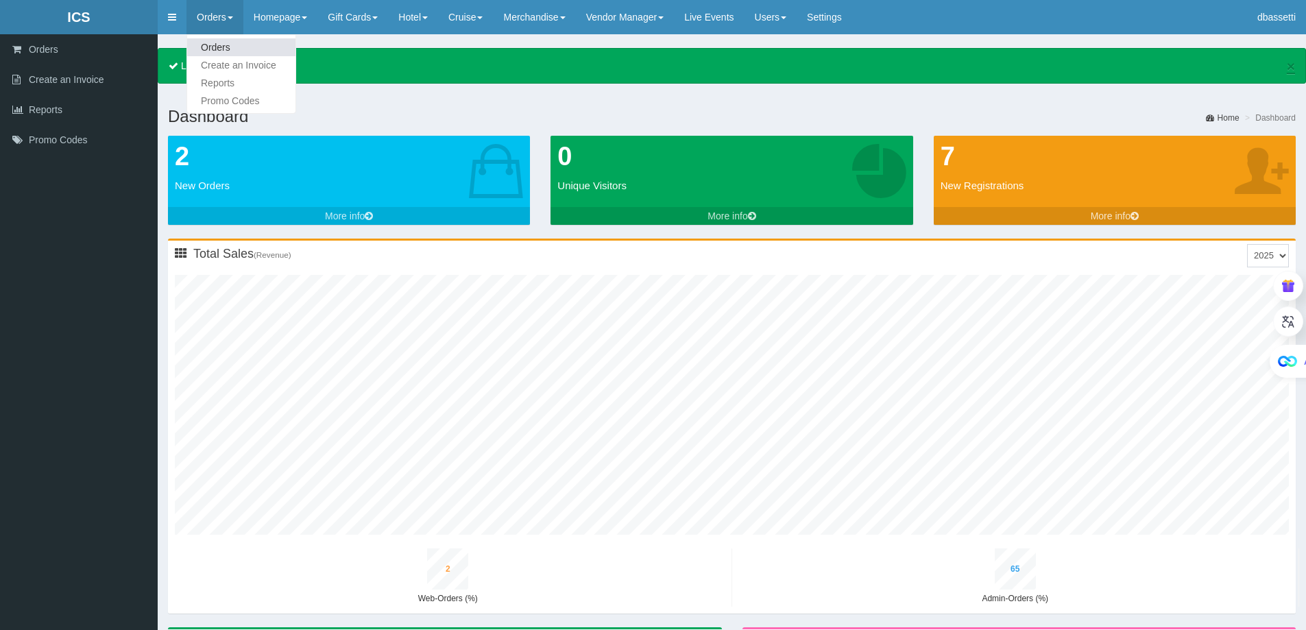
type input "1"
type input "61"
type input "3"
type input "70"
type input "10"
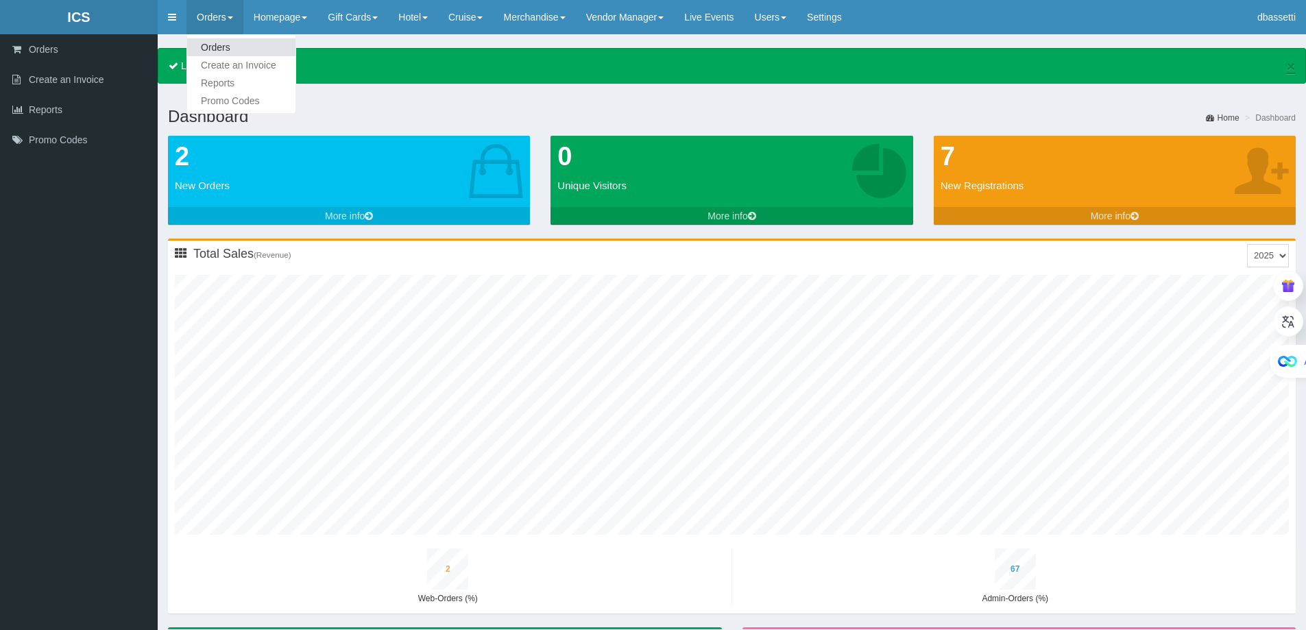
type input "52"
type input "1"
type input "64"
type input "3"
type input "72"
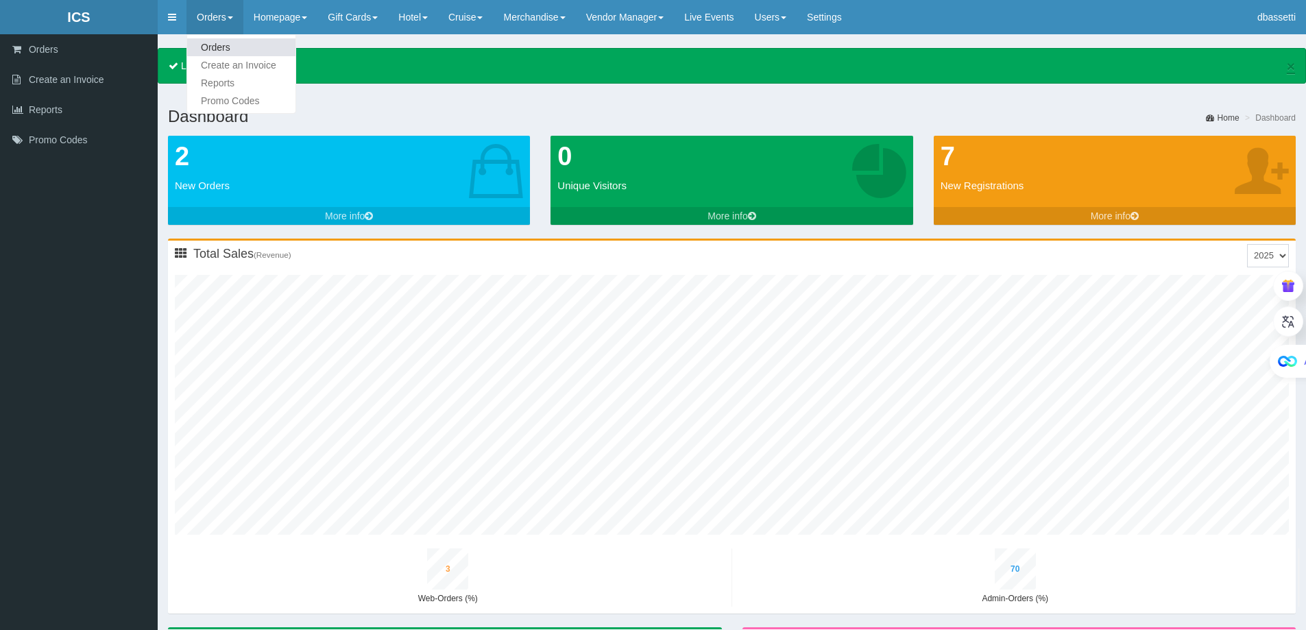
type input "10"
type input "54"
type input "1"
type input "66"
type input "3"
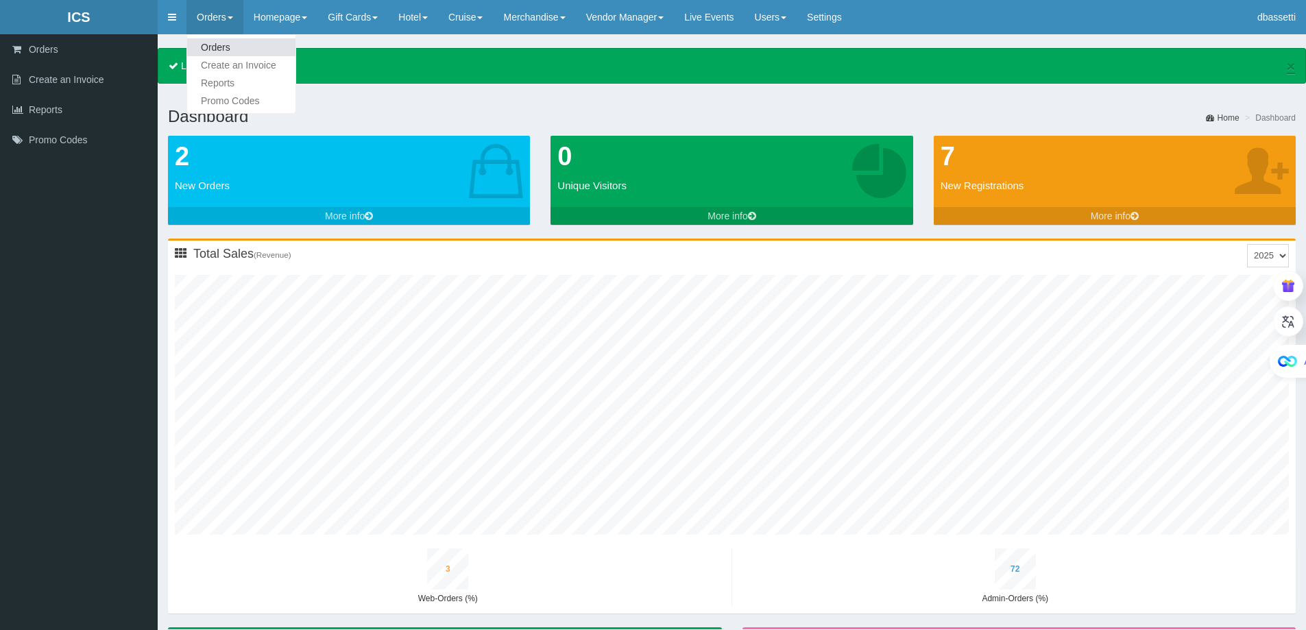
type input "74"
click at [215, 42] on link "Orders" at bounding box center [241, 47] width 108 height 18
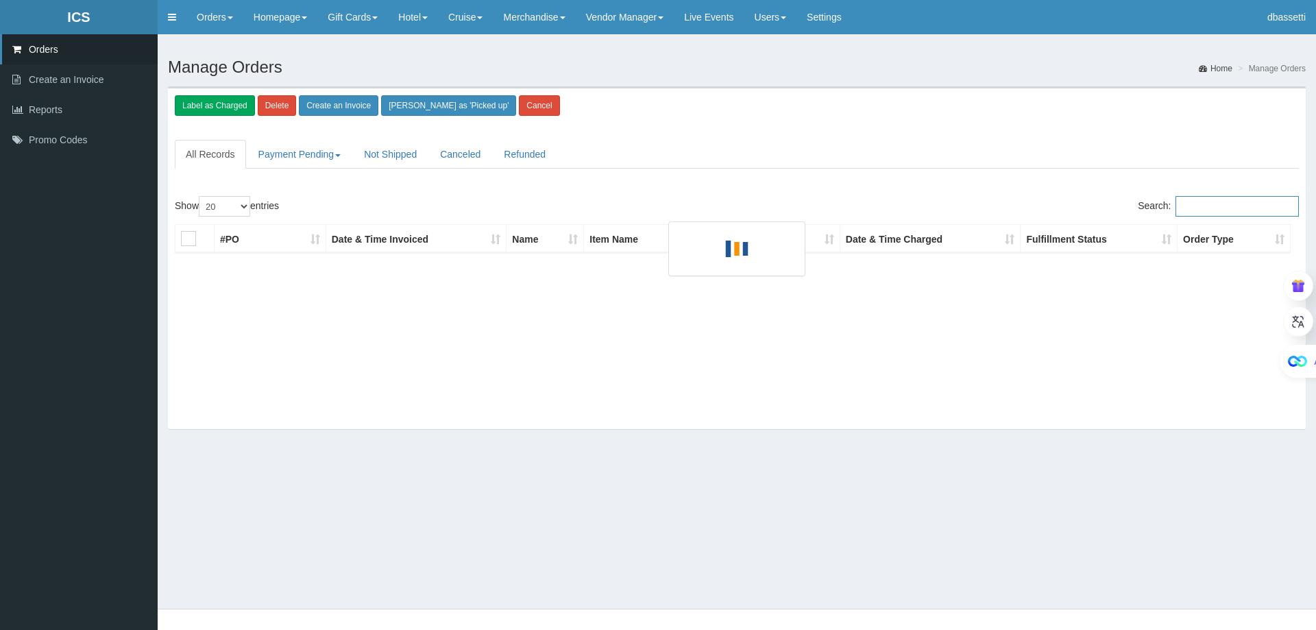
click at [1213, 202] on input "Search:" at bounding box center [1237, 206] width 123 height 21
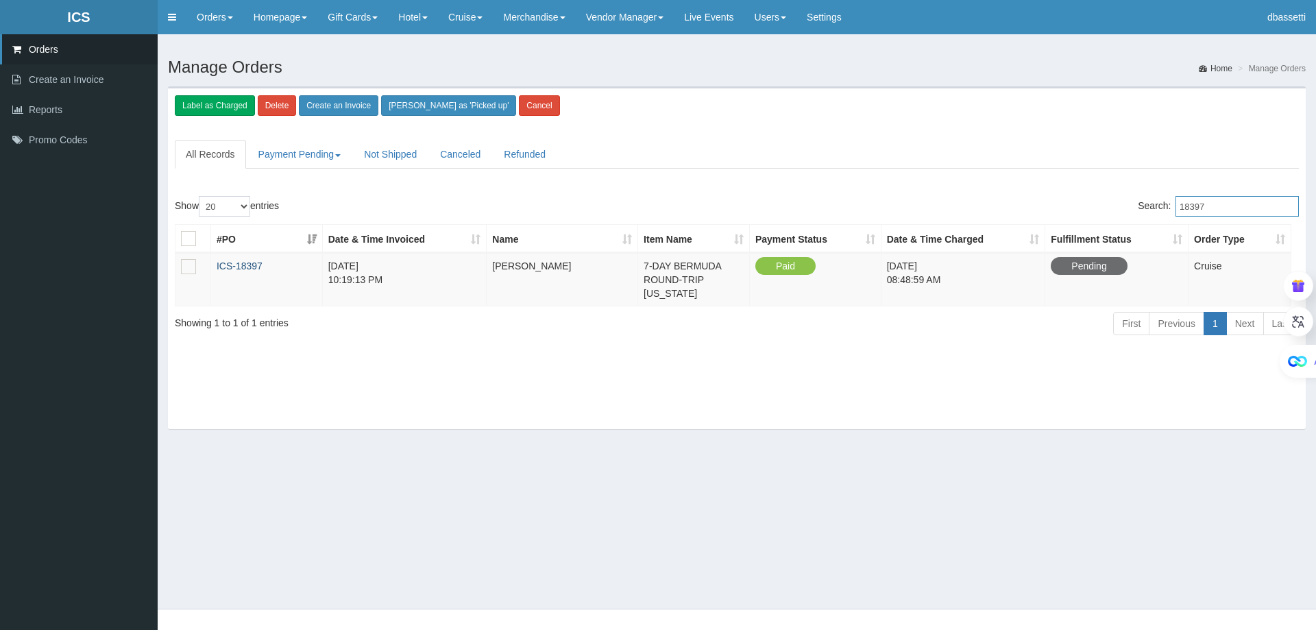
type input "18397"
click at [225, 265] on link "ICS-18397" at bounding box center [240, 265] width 46 height 11
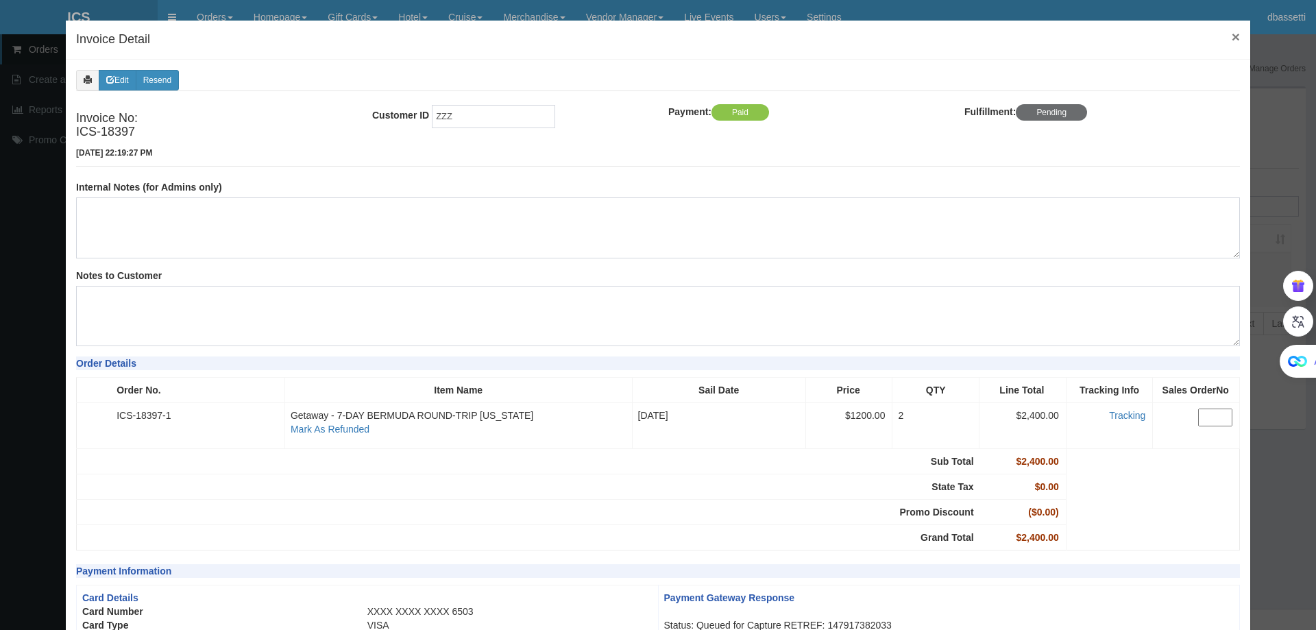
click at [1232, 36] on span "×" at bounding box center [1236, 37] width 8 height 16
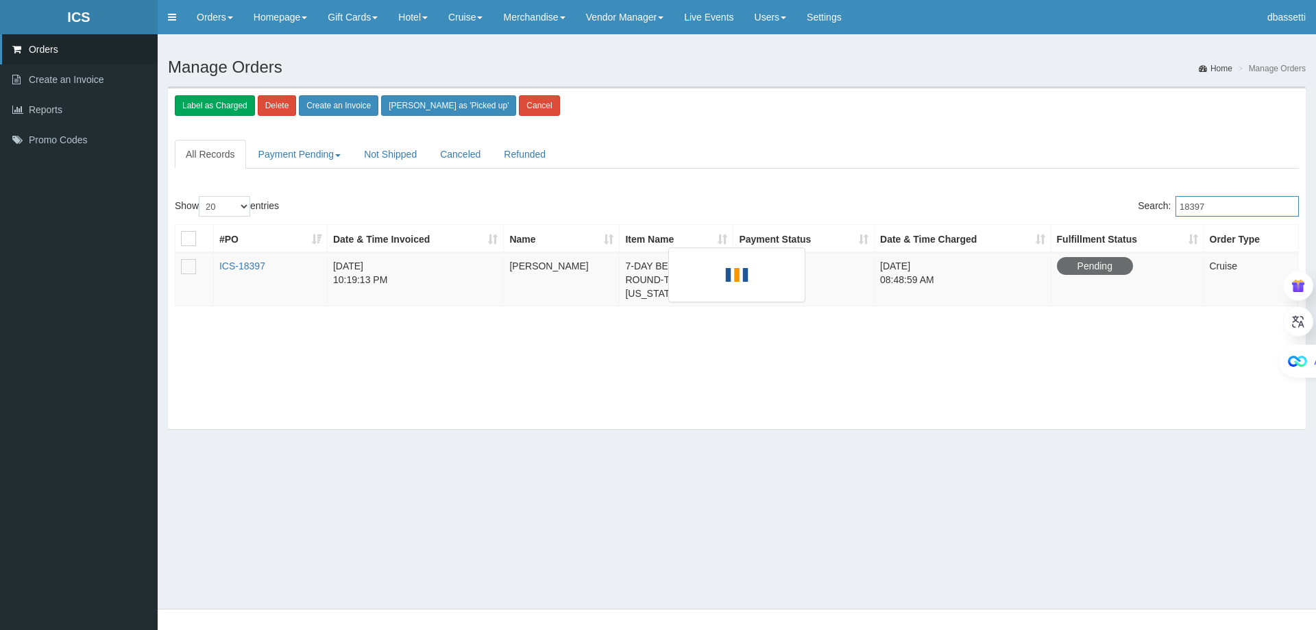
click at [1207, 210] on input "18397" at bounding box center [1237, 206] width 123 height 21
type input "18399"
click at [267, 271] on td "ICS-18399" at bounding box center [271, 279] width 114 height 53
click at [252, 265] on link "ICS-18399" at bounding box center [242, 265] width 46 height 11
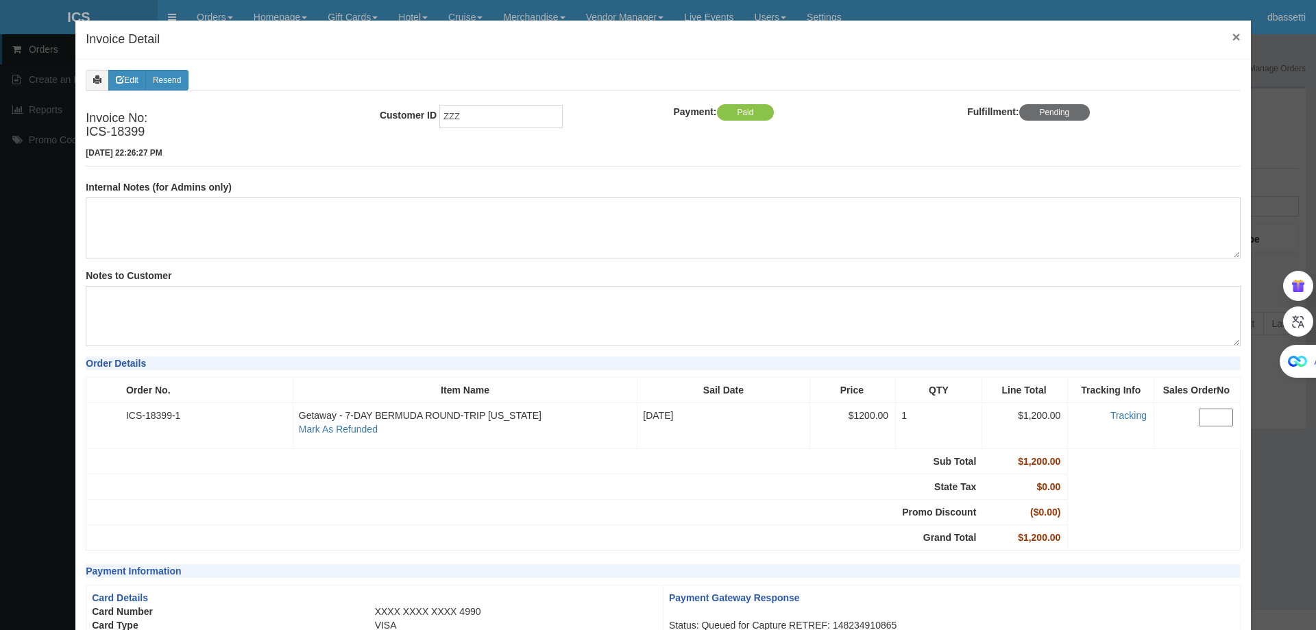
click at [1232, 42] on span "×" at bounding box center [1236, 37] width 8 height 16
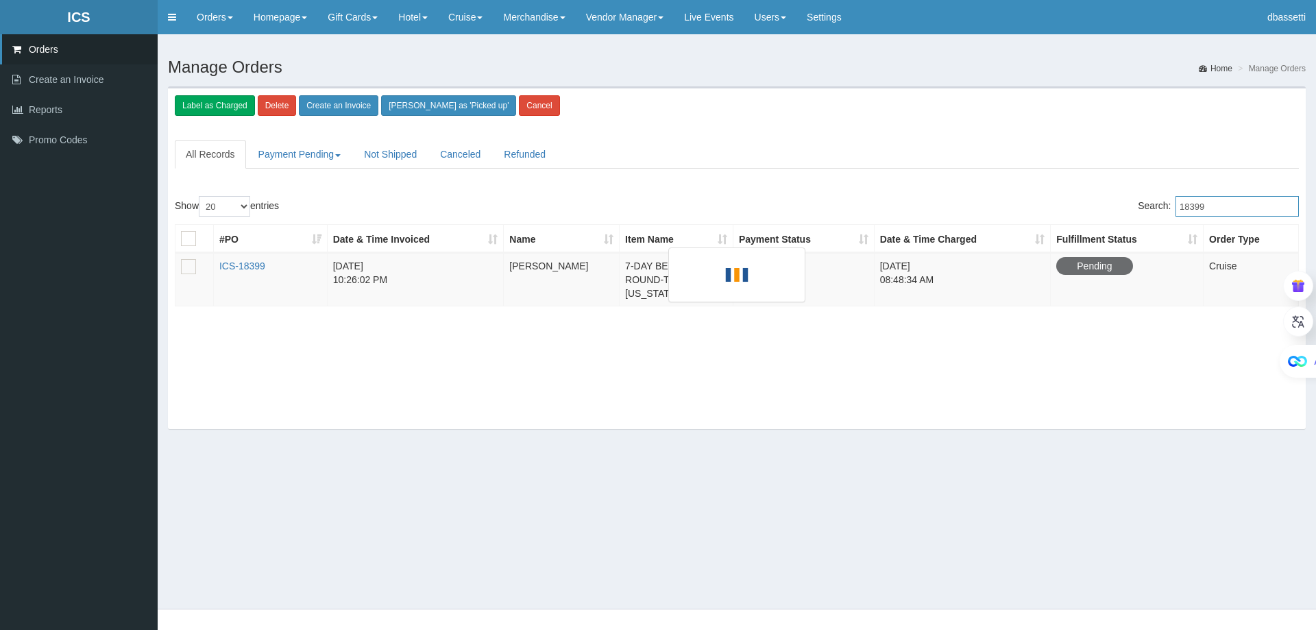
click at [1208, 214] on input "18399" at bounding box center [1237, 206] width 123 height 21
type input "18402"
click at [241, 269] on link "ICS-18402" at bounding box center [242, 265] width 46 height 11
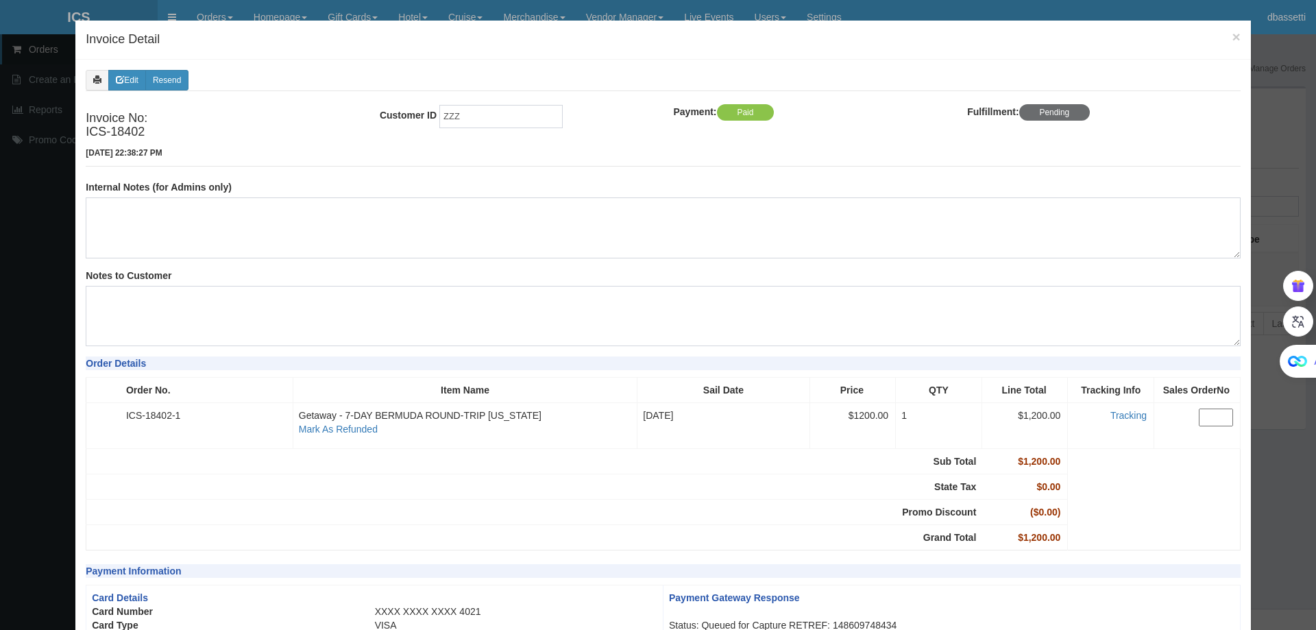
click at [1220, 31] on h4 "Invoice Detail" at bounding box center [663, 40] width 1155 height 18
click at [1232, 35] on span "×" at bounding box center [1236, 37] width 8 height 16
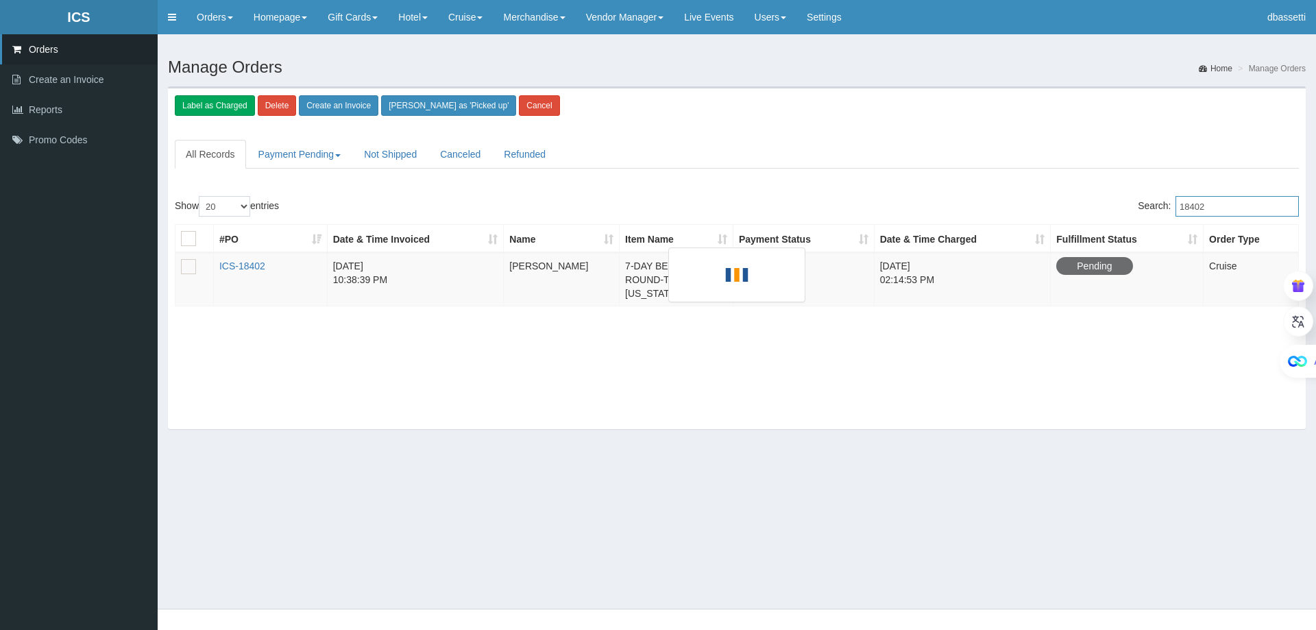
click at [1208, 209] on input "18402" at bounding box center [1237, 206] width 123 height 21
type input "18403"
click at [252, 264] on link "ICS-18403" at bounding box center [242, 265] width 46 height 11
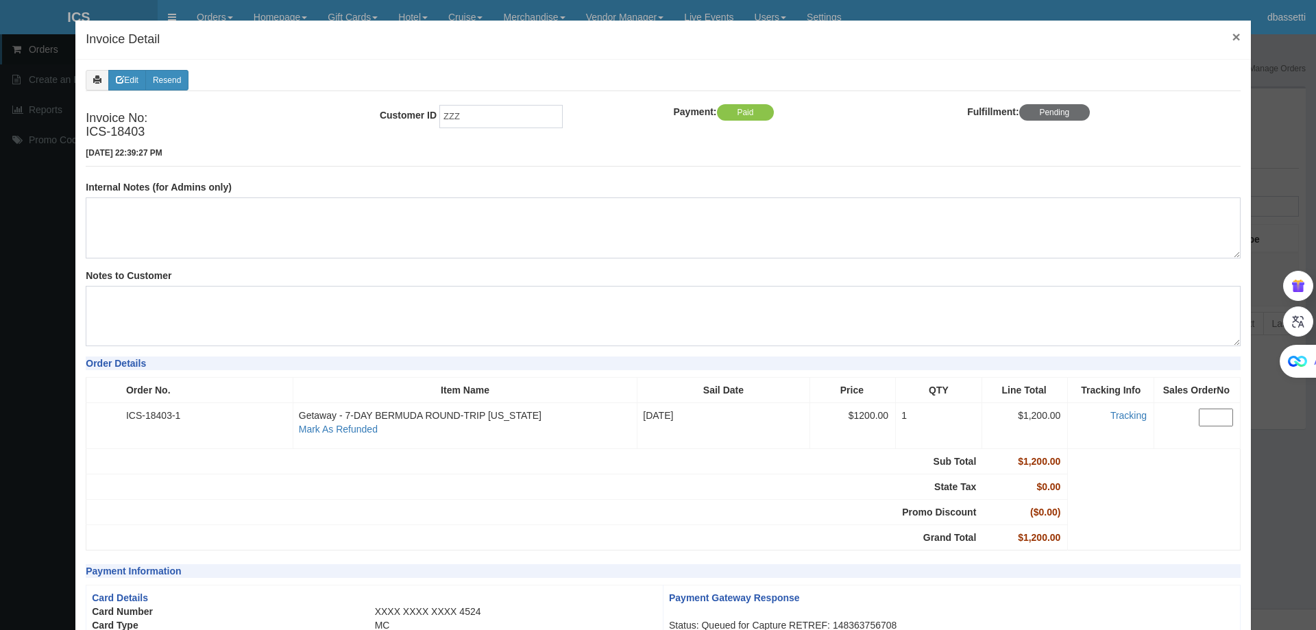
click at [1232, 38] on span "×" at bounding box center [1236, 37] width 8 height 16
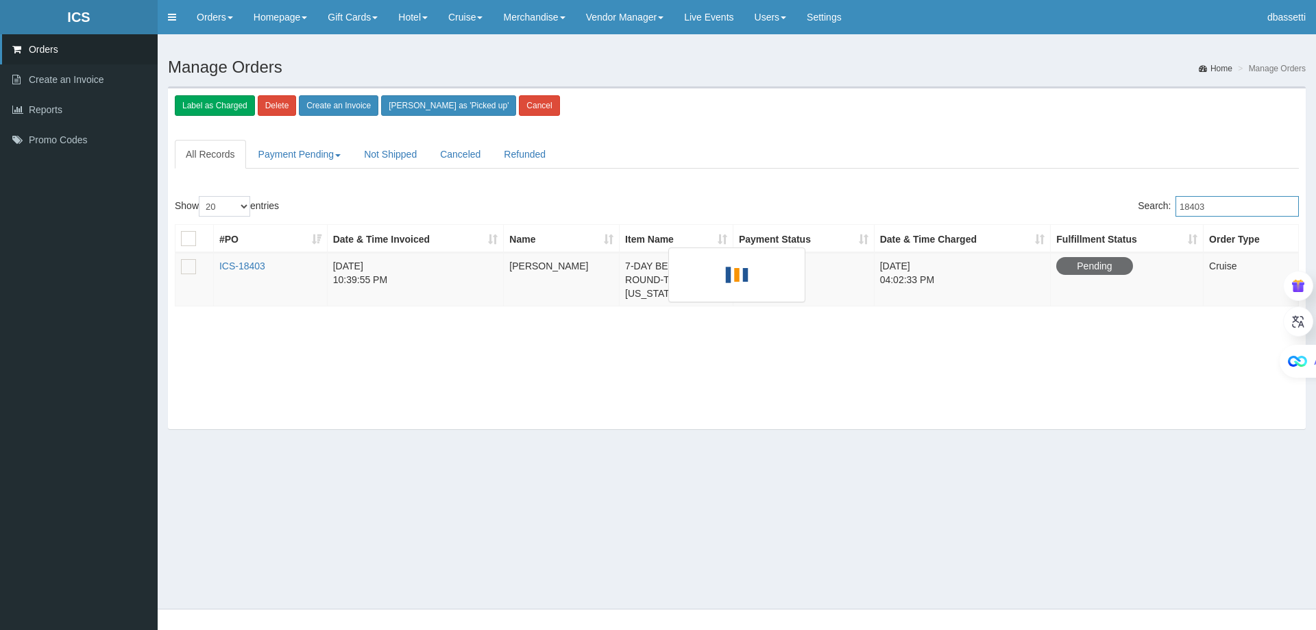
click at [1236, 210] on input "18403" at bounding box center [1237, 206] width 123 height 21
type input "18404"
click at [240, 263] on link "ICS-18404" at bounding box center [242, 265] width 46 height 11
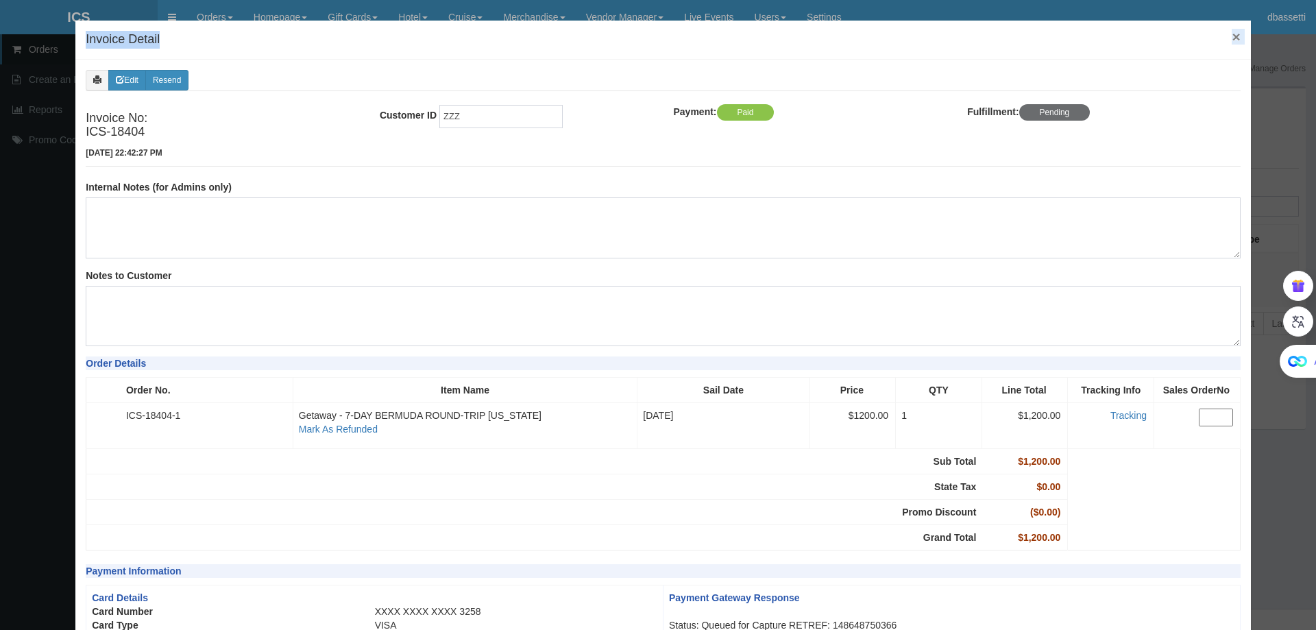
click at [1226, 29] on div "× Invoice Detail" at bounding box center [663, 40] width 1176 height 39
click at [1232, 38] on span "×" at bounding box center [1236, 37] width 8 height 16
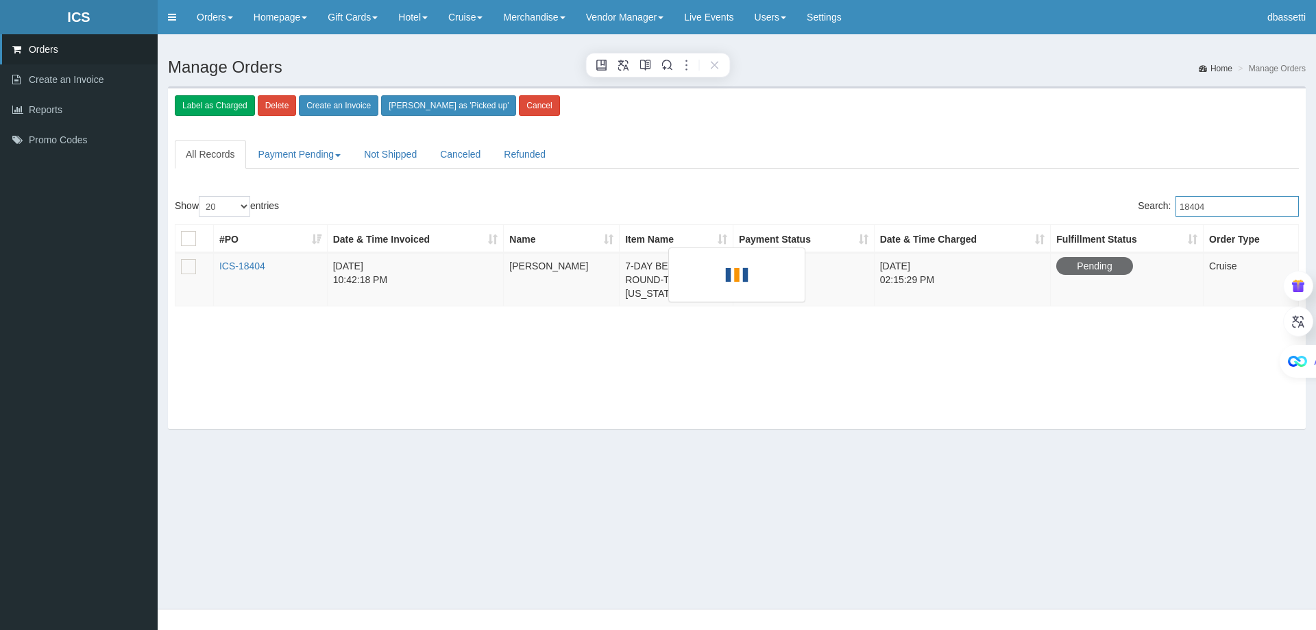
click at [1219, 215] on input "18404" at bounding box center [1237, 206] width 123 height 21
type input "18394"
click at [243, 267] on link "ICS-18394" at bounding box center [242, 265] width 46 height 11
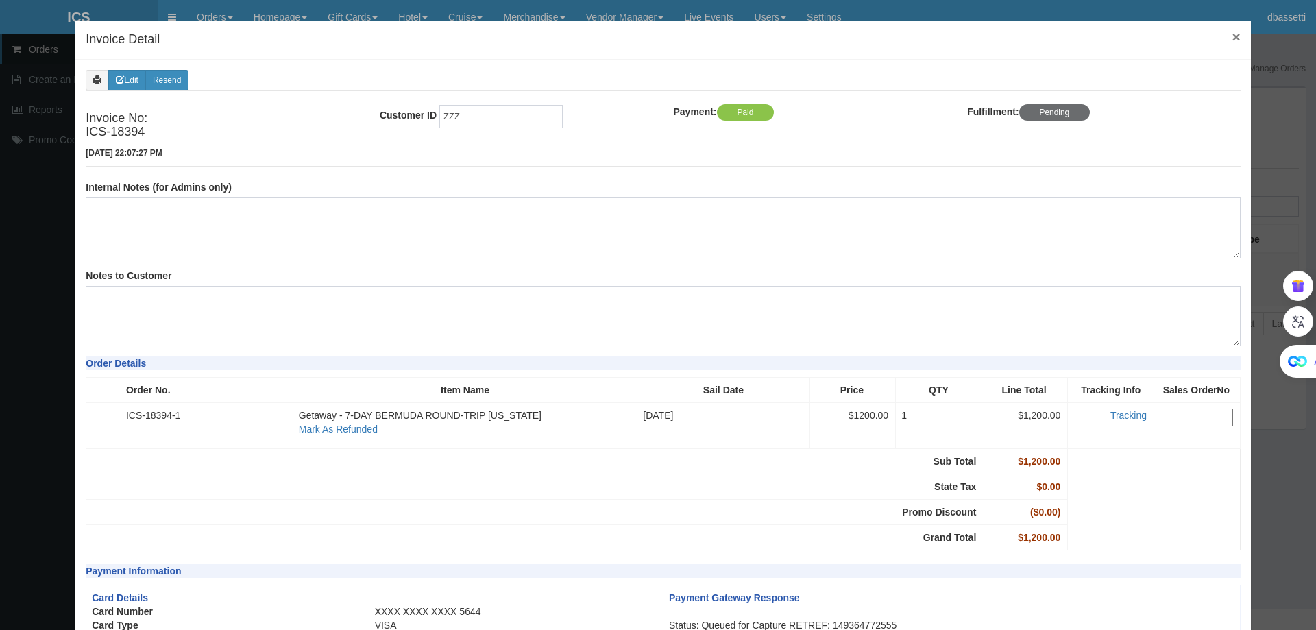
click at [1232, 40] on span "×" at bounding box center [1236, 37] width 8 height 16
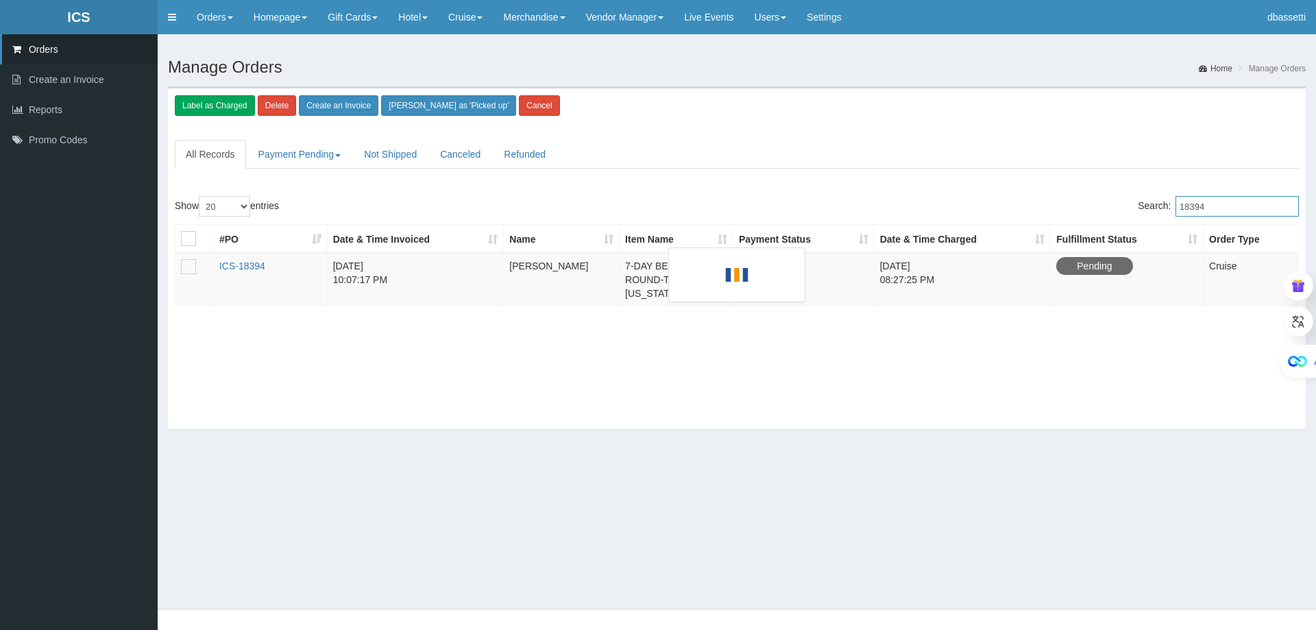
click at [1237, 212] on input "18394" at bounding box center [1237, 206] width 123 height 21
type input "18395"
click at [252, 269] on link "ICS-18395" at bounding box center [242, 265] width 46 height 11
